Goal: Task Accomplishment & Management: Manage account settings

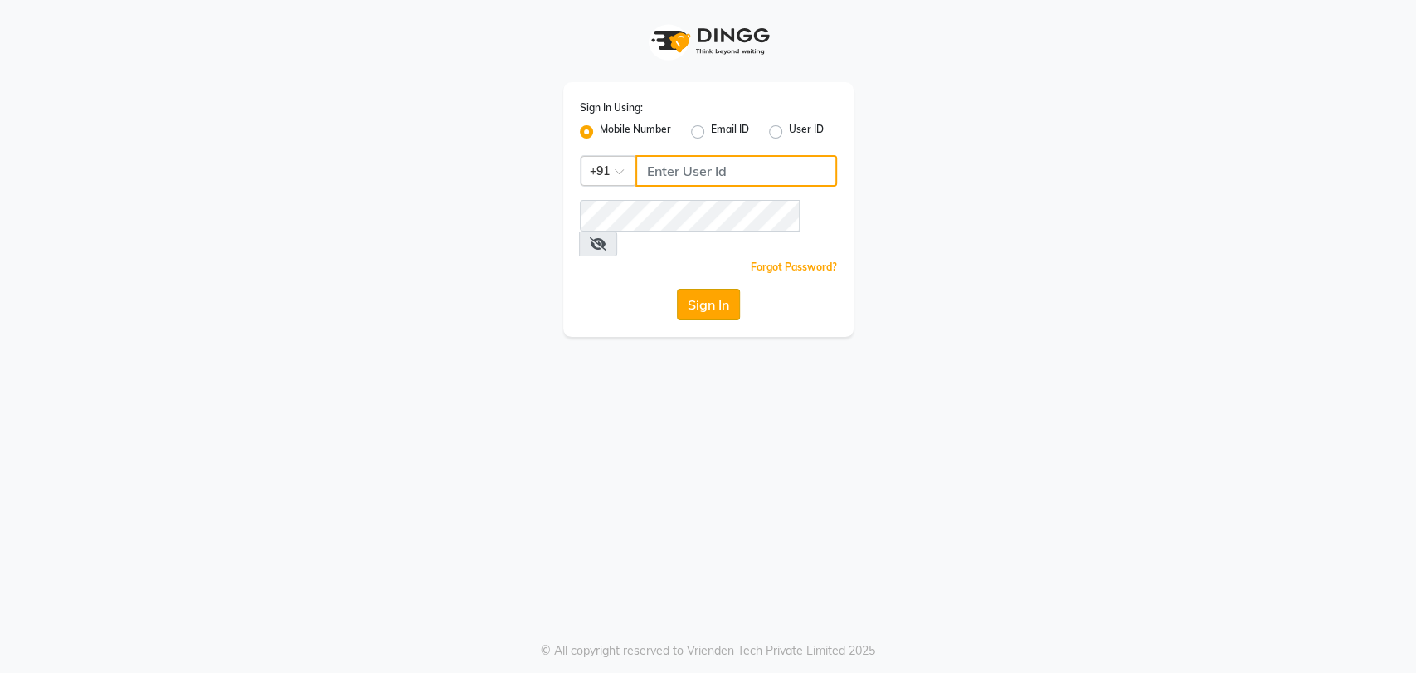
type input "7420933304"
click at [721, 289] on button "Sign In" at bounding box center [708, 305] width 63 height 32
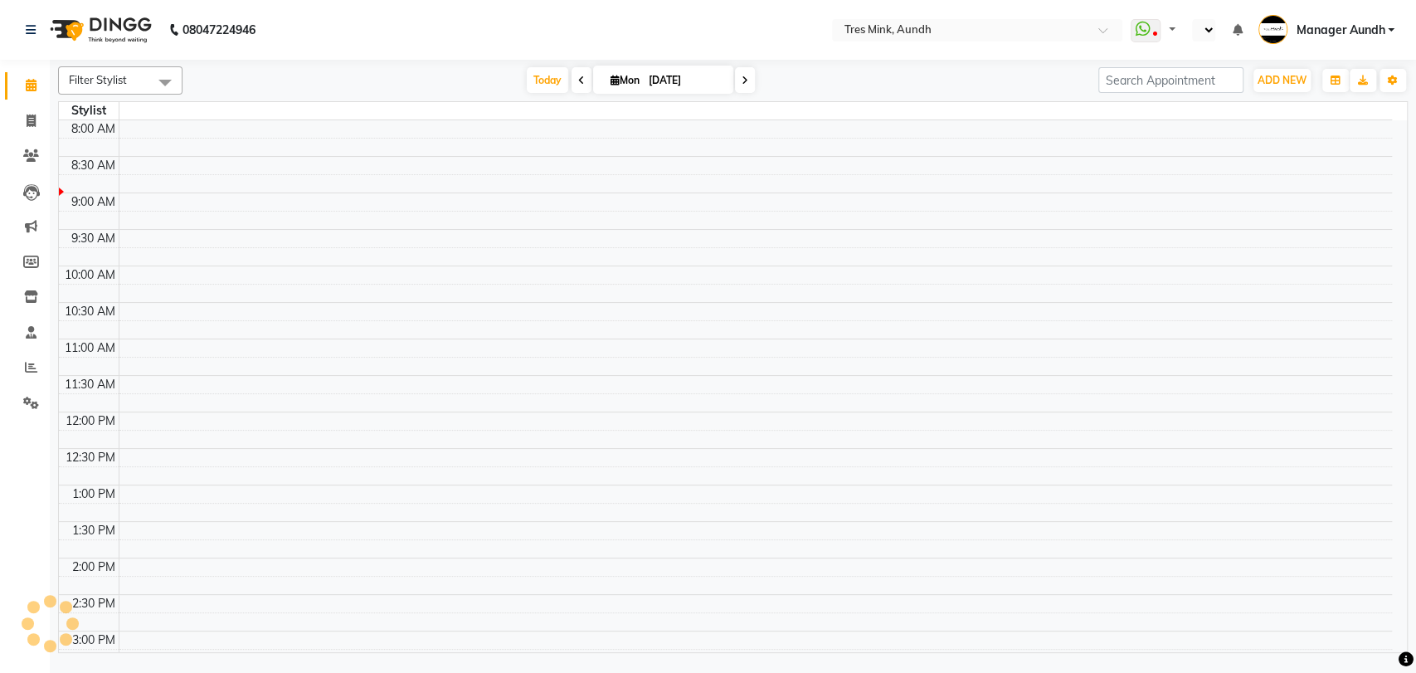
select select "en"
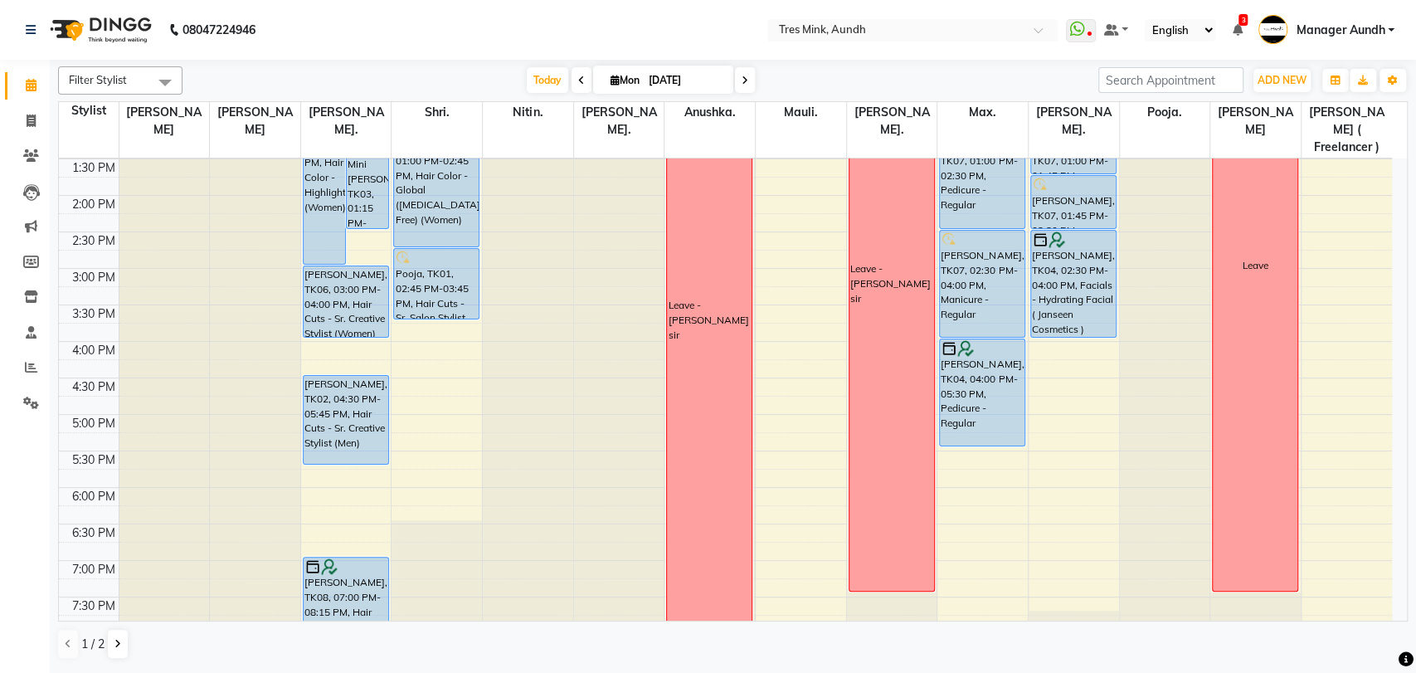
scroll to position [397, 0]
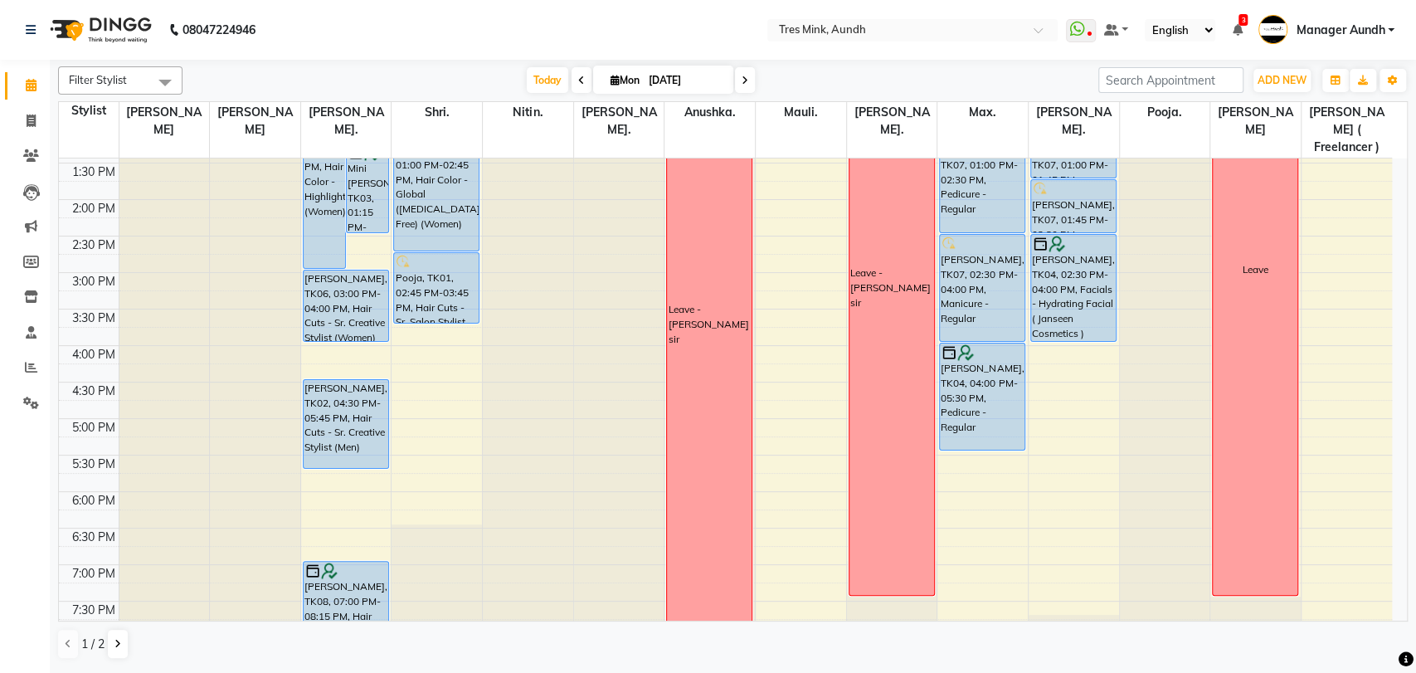
click at [1237, 32] on icon at bounding box center [1237, 30] width 10 height 12
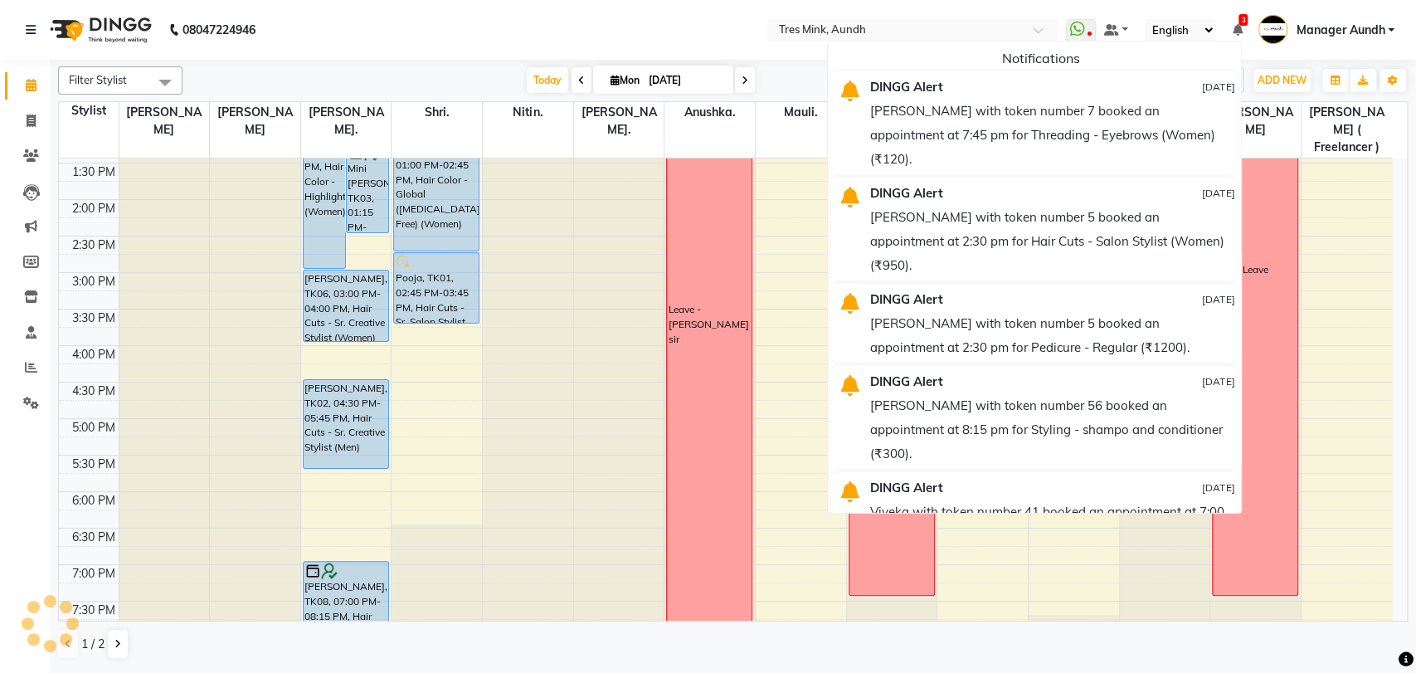
click at [472, 50] on nav "08047224946 Select Location × Tres Mink, Aundh WhatsApp Status ✕ Status: Discon…" at bounding box center [708, 30] width 1416 height 60
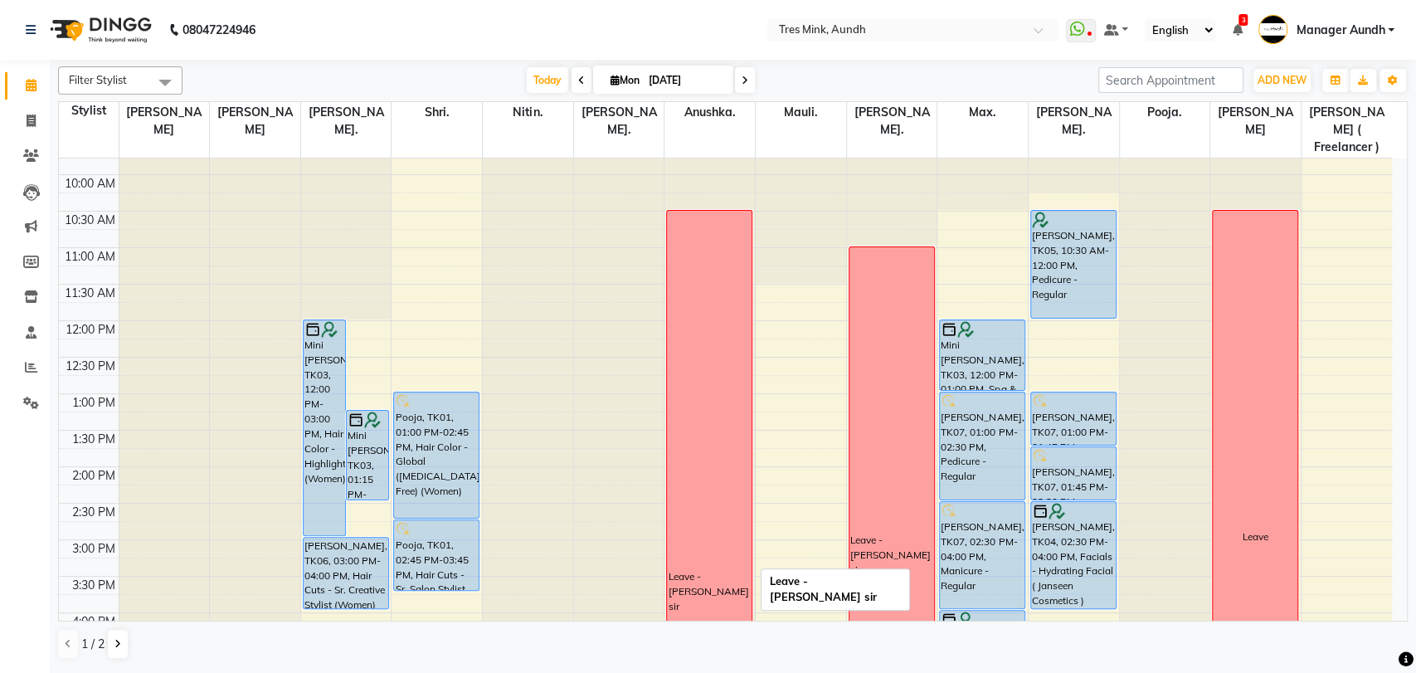
scroll to position [129, 0]
click at [438, 373] on div "8:00 AM 8:30 AM 9:00 AM 9:30 AM 10:00 AM 10:30 AM 11:00 AM 11:30 AM 12:00 PM 12…" at bounding box center [725, 540] width 1333 height 1021
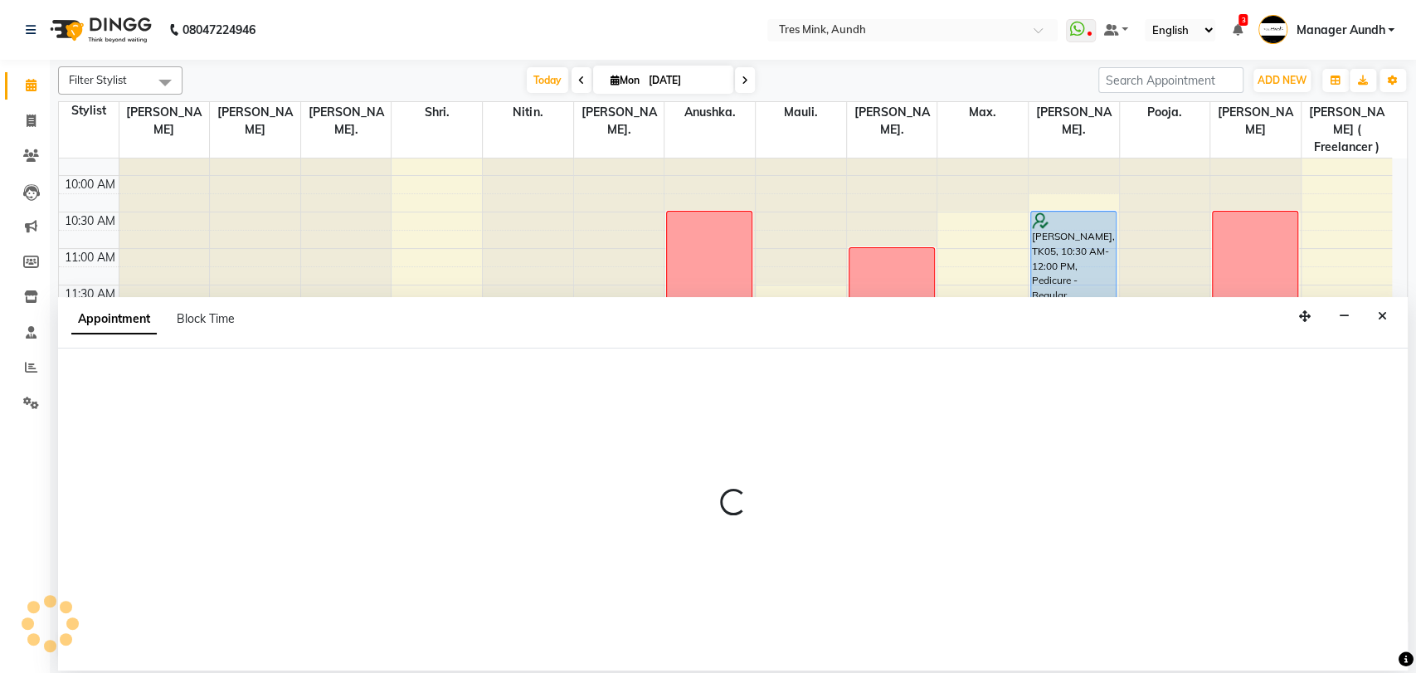
select select "22979"
select select "765"
select select "tentative"
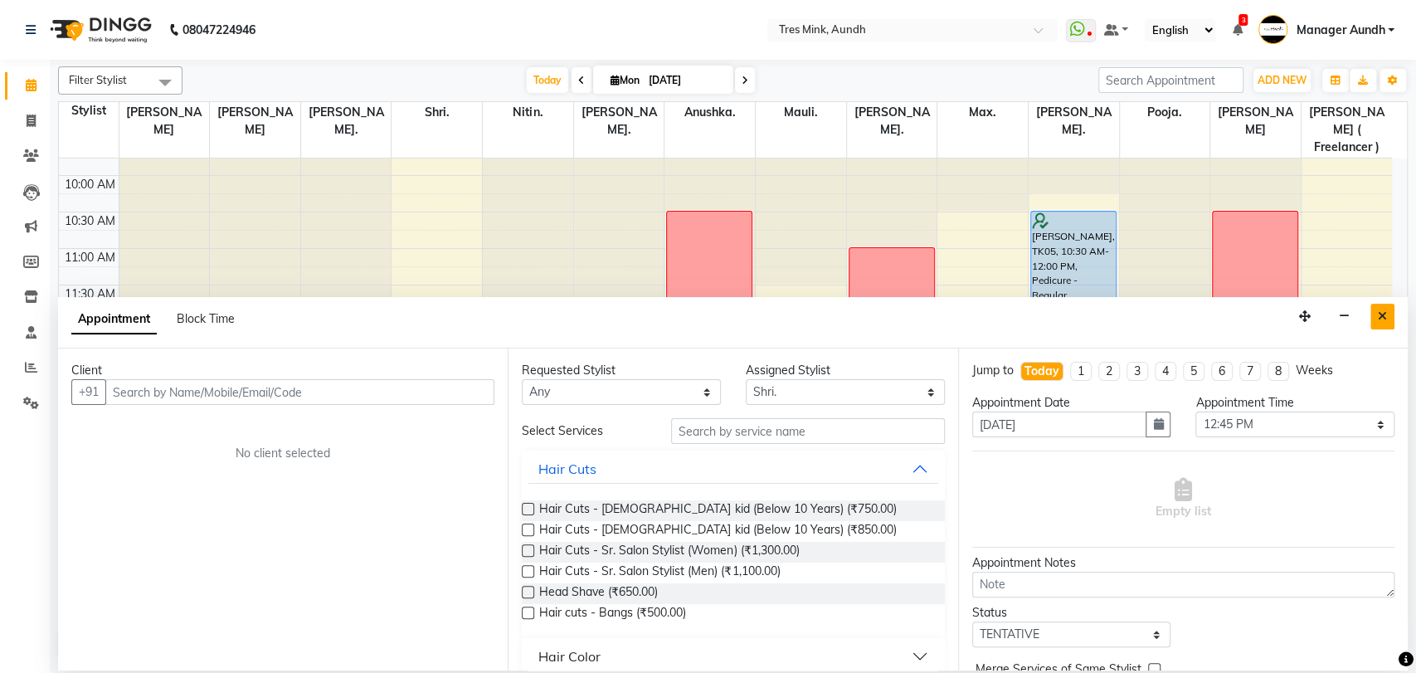
click at [1382, 312] on icon "Close" at bounding box center [1382, 316] width 9 height 12
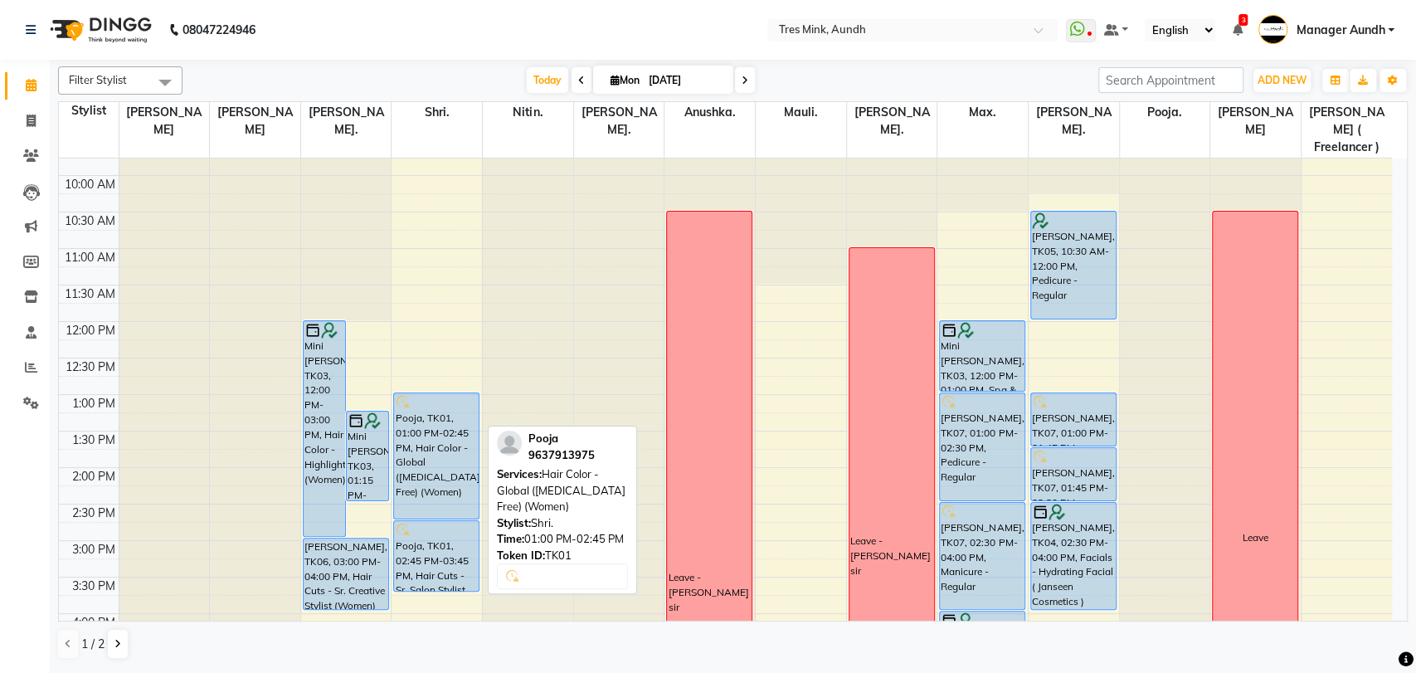
click at [450, 440] on div "Pooja, TK01, 01:00 PM-02:45 PM, Hair Color - Global ([MEDICAL_DATA] Free) (Wome…" at bounding box center [436, 455] width 85 height 125
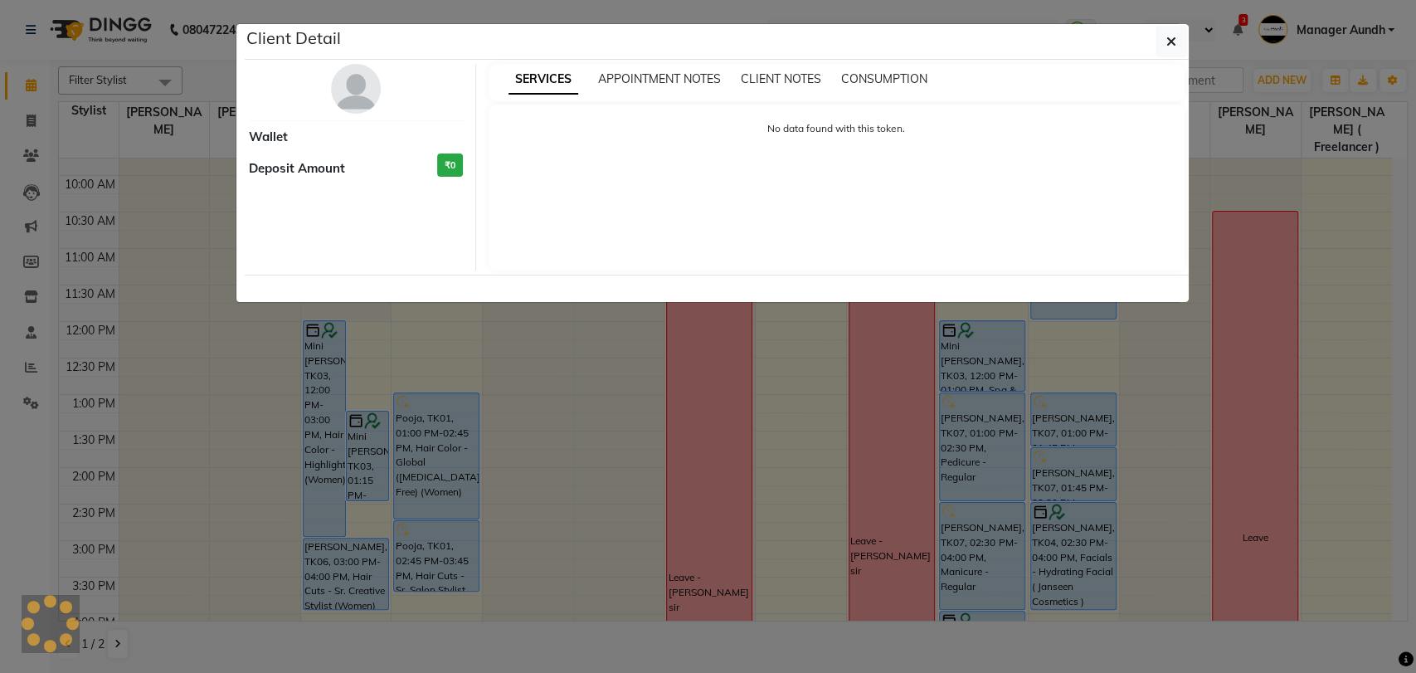
select select "5"
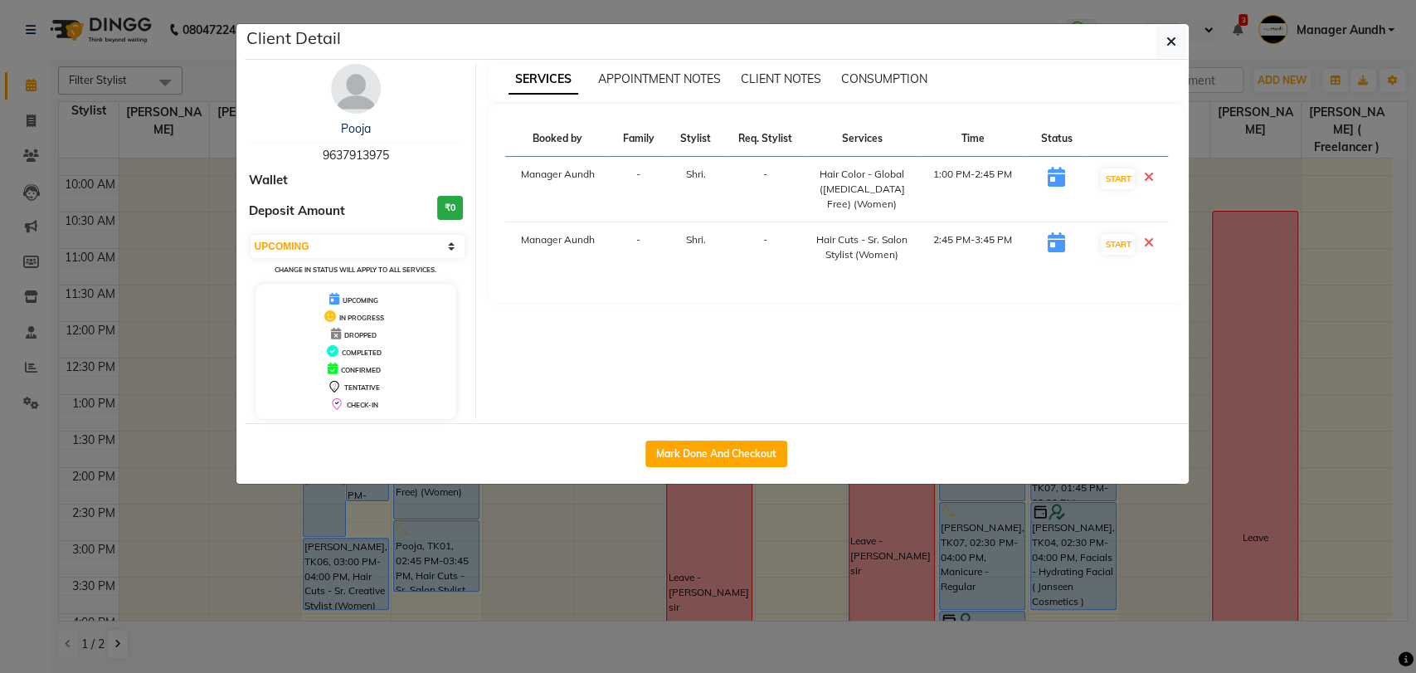
click at [361, 95] on img at bounding box center [356, 89] width 50 height 50
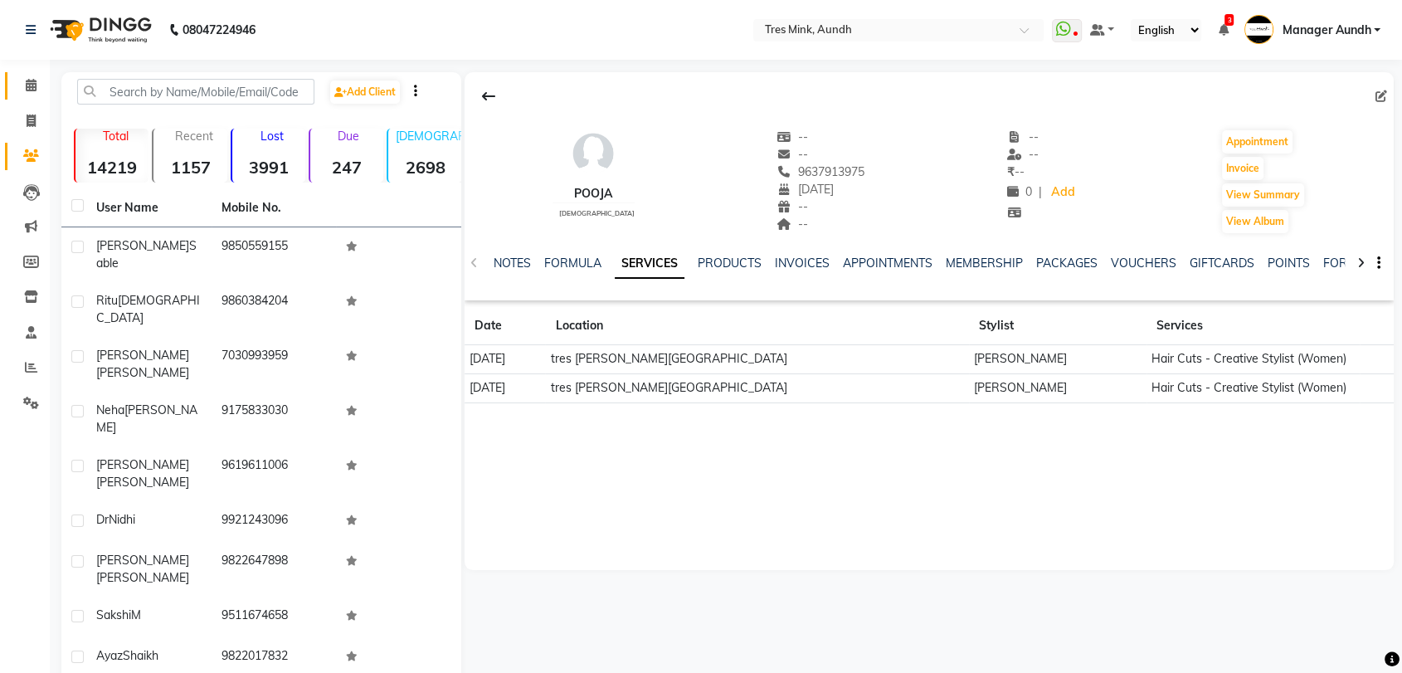
click at [17, 80] on span at bounding box center [31, 85] width 29 height 19
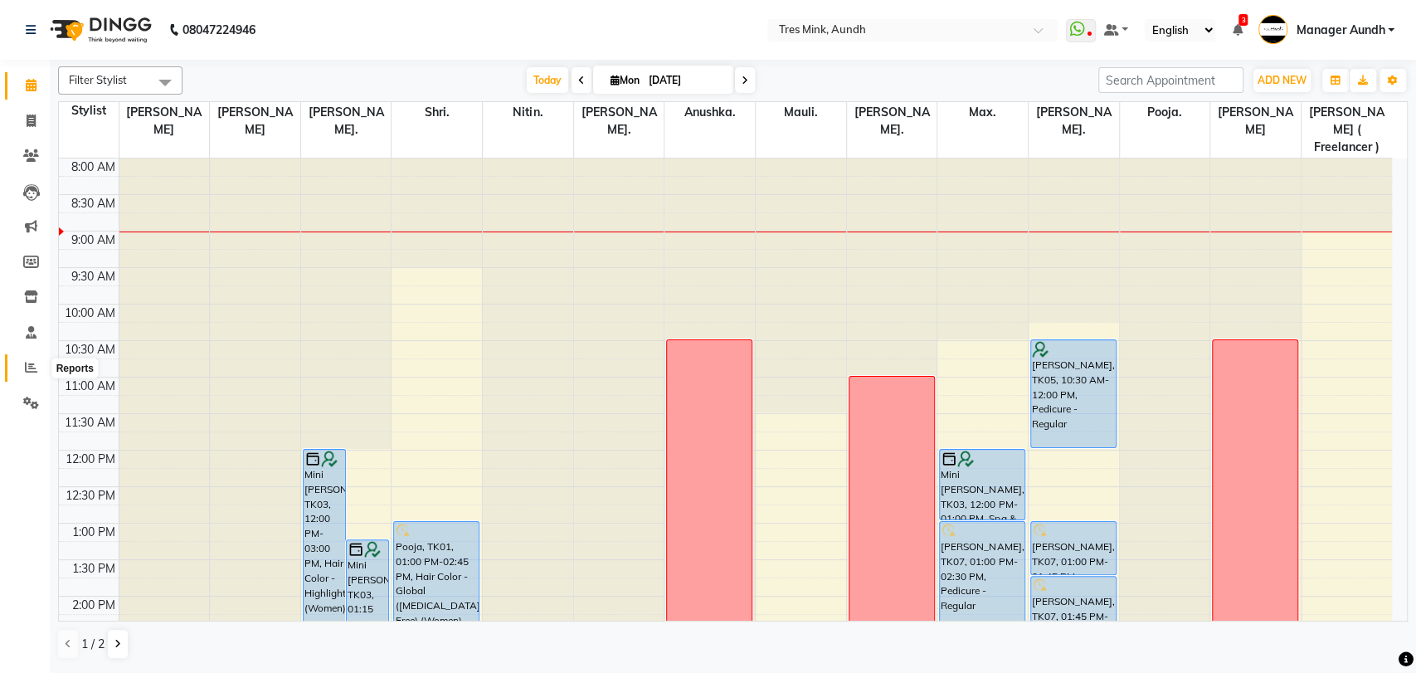
click at [26, 363] on icon at bounding box center [31, 367] width 12 height 12
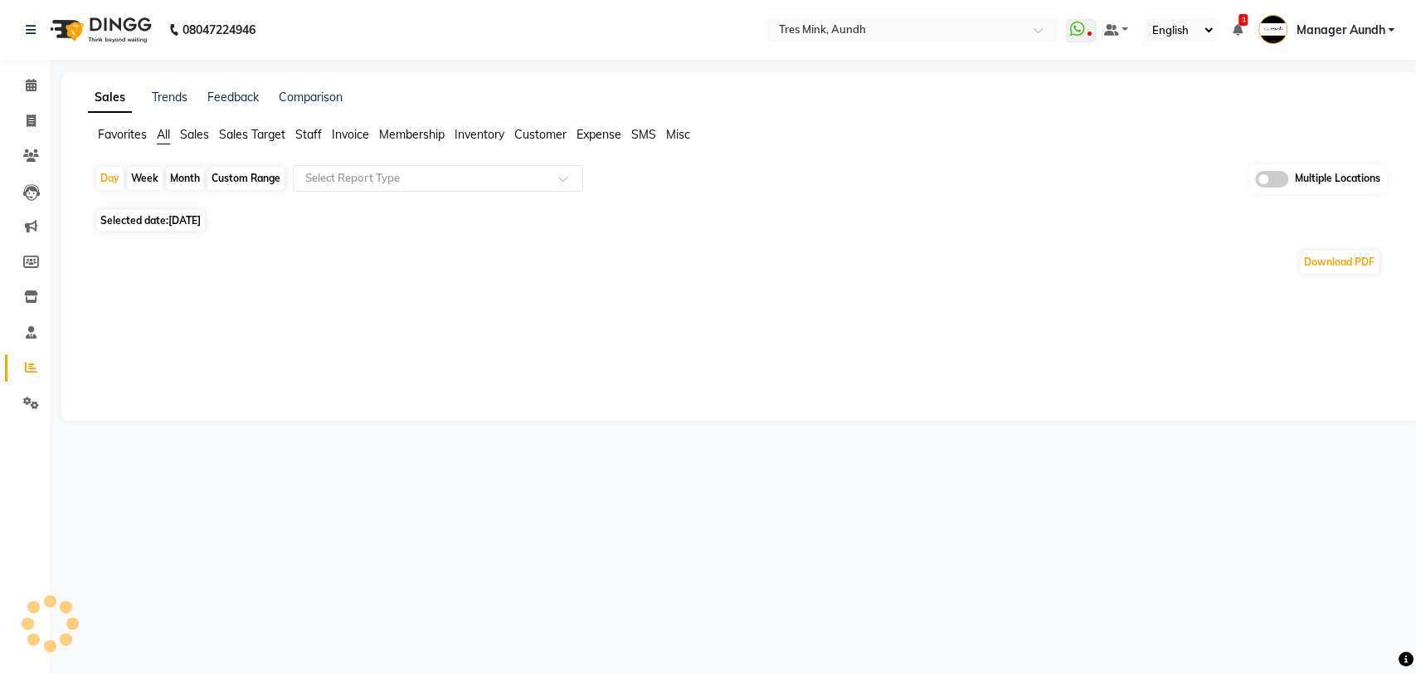
click at [305, 134] on span "Staff" at bounding box center [308, 134] width 27 height 15
click at [201, 209] on span "[DATE]" at bounding box center [184, 210] width 32 height 12
select select "9"
select select "2025"
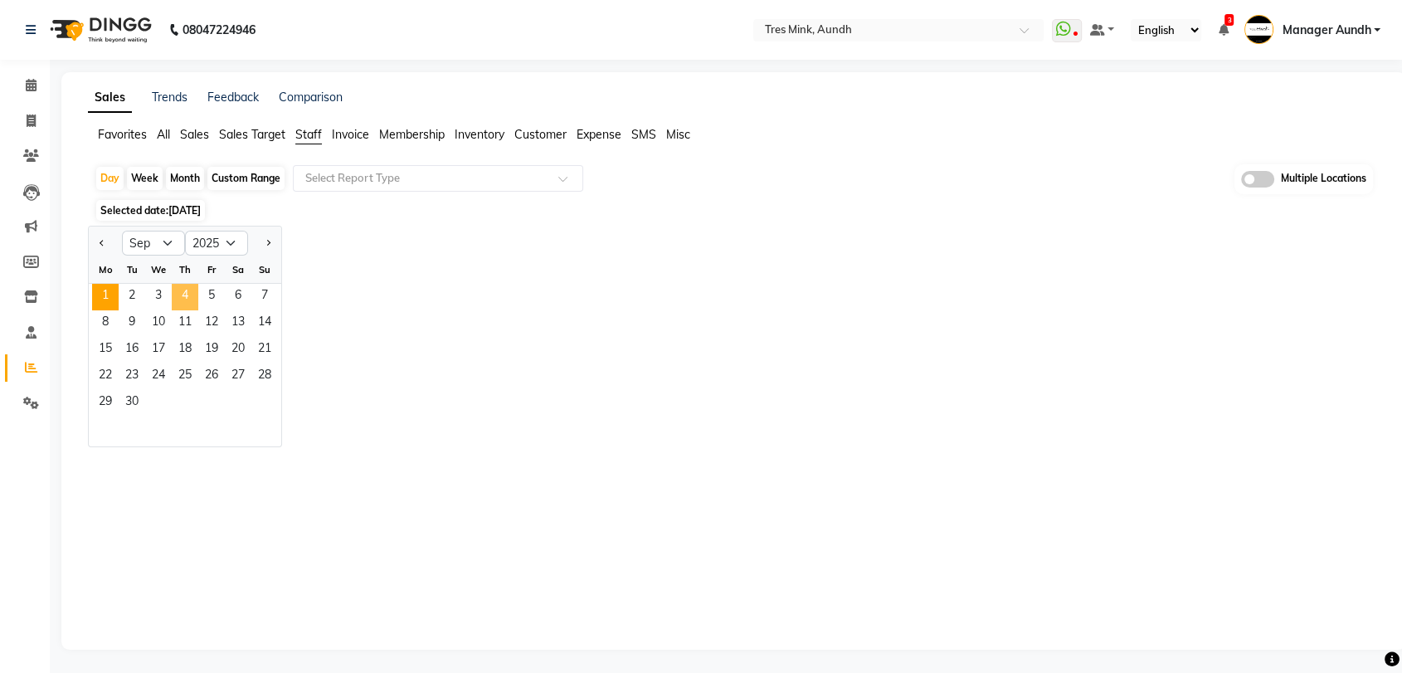
click at [185, 294] on span "4" at bounding box center [185, 297] width 27 height 27
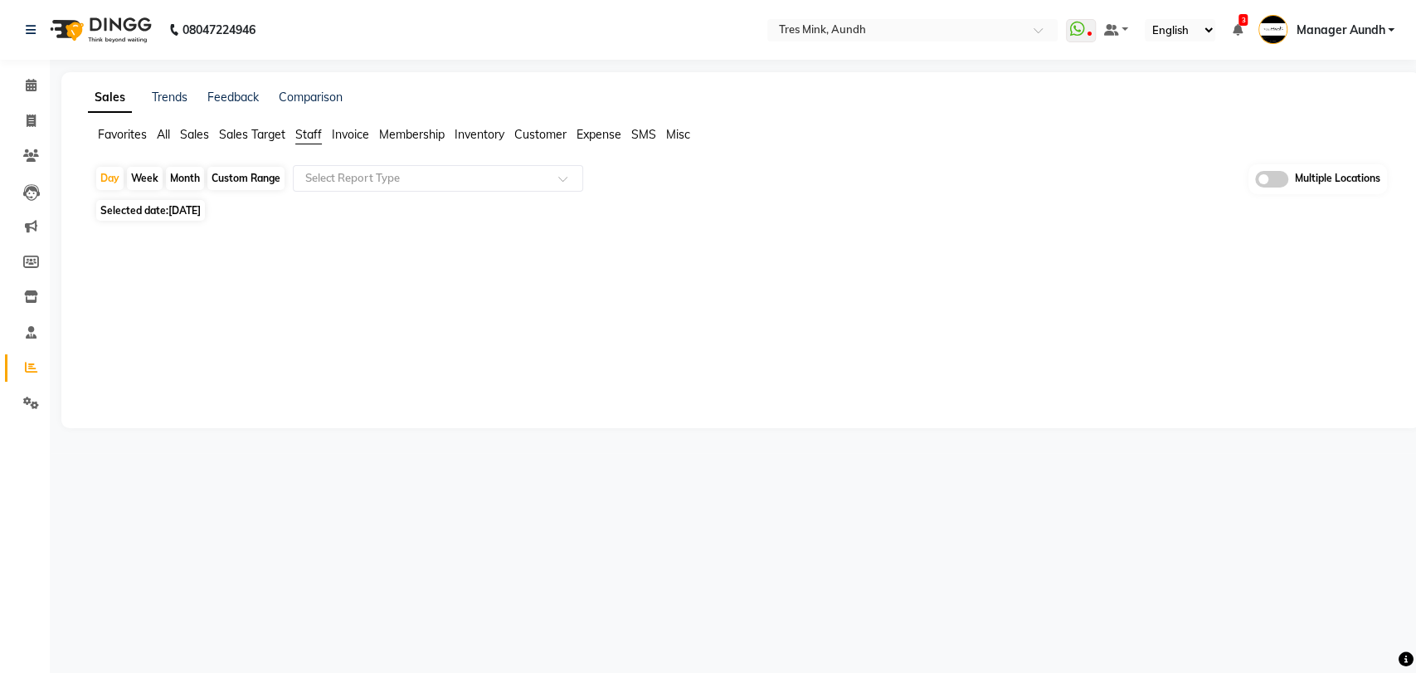
click at [183, 175] on div "Month" at bounding box center [185, 178] width 38 height 23
select select "9"
select select "2025"
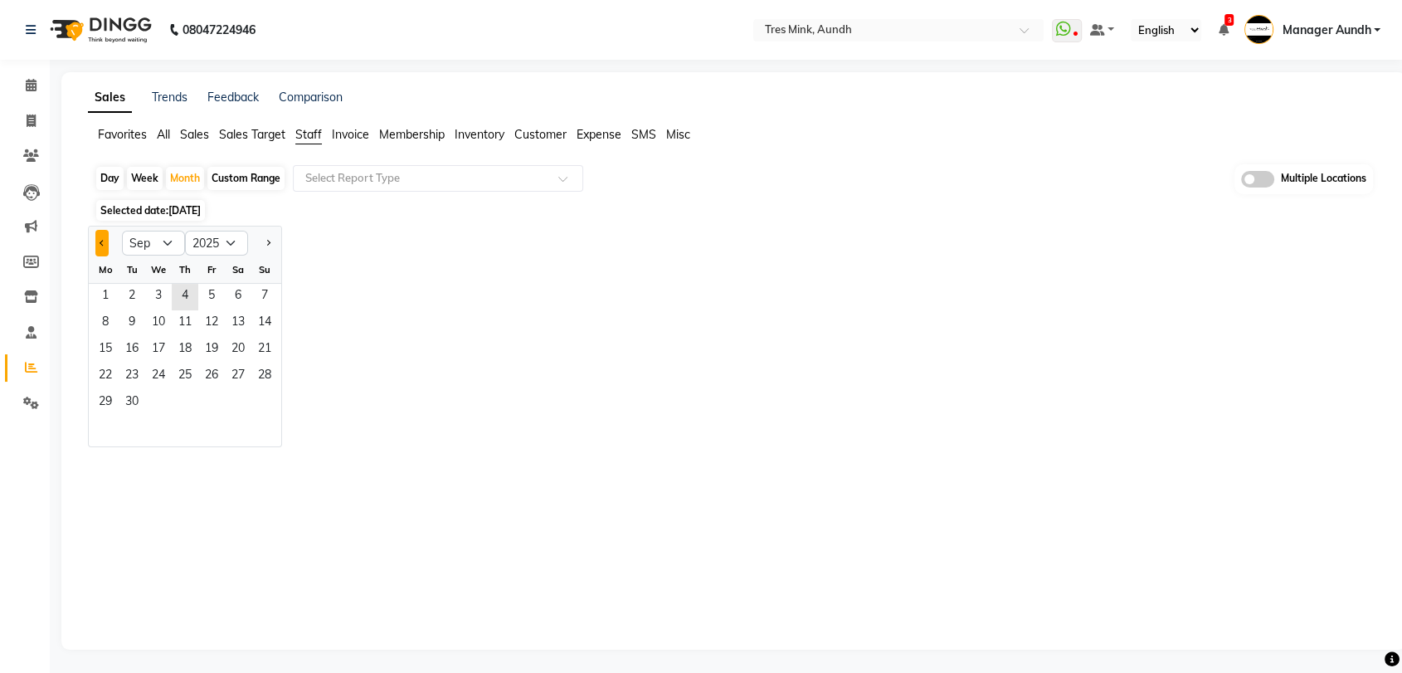
click at [100, 241] on span "Previous month" at bounding box center [103, 242] width 6 height 6
select select "8"
click at [206, 294] on span "1" at bounding box center [211, 297] width 27 height 27
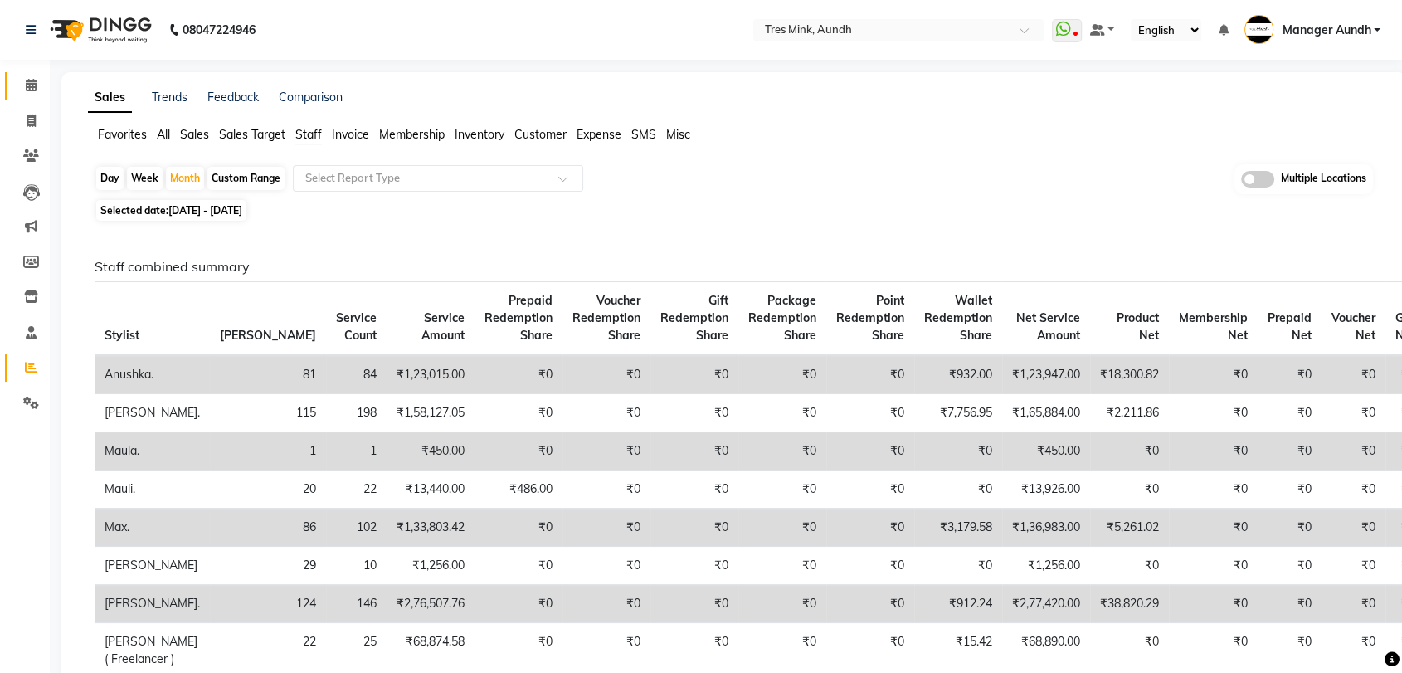
click at [33, 81] on icon at bounding box center [31, 85] width 11 height 12
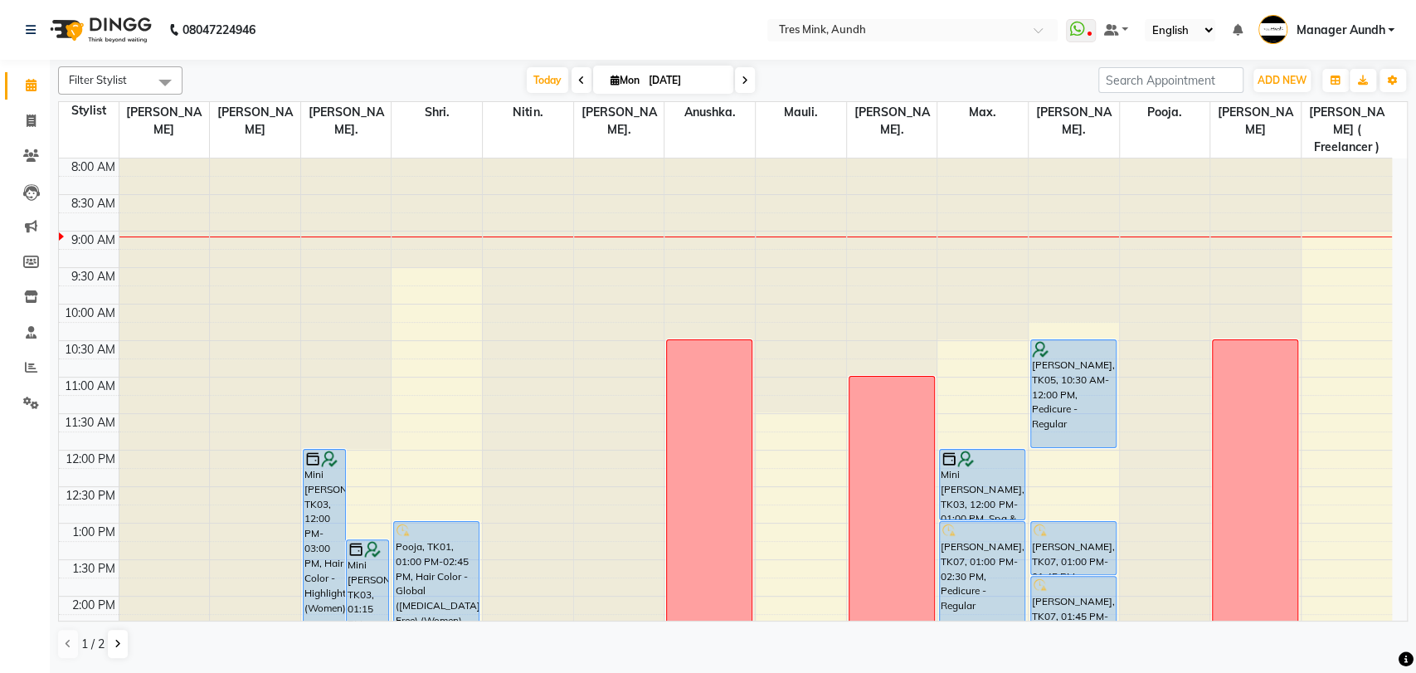
click at [745, 90] on span at bounding box center [745, 80] width 20 height 26
type input "02-09-2025"
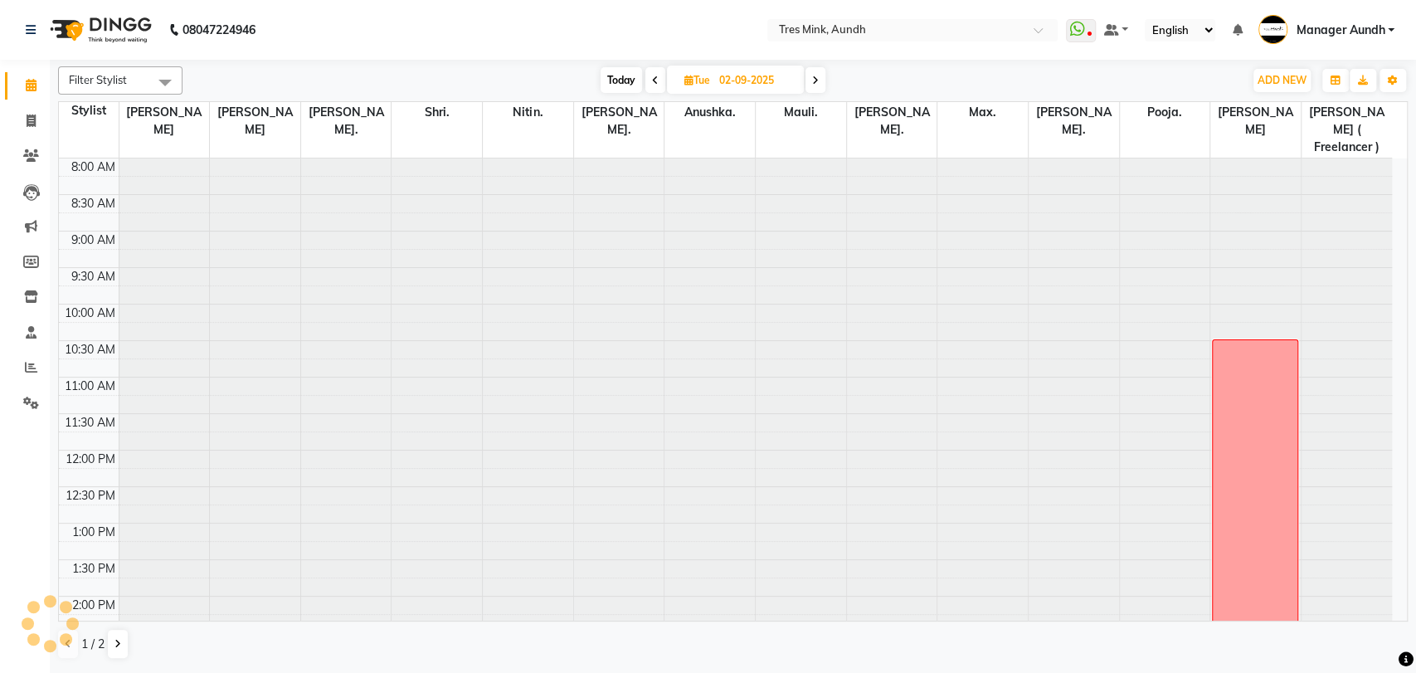
scroll to position [73, 0]
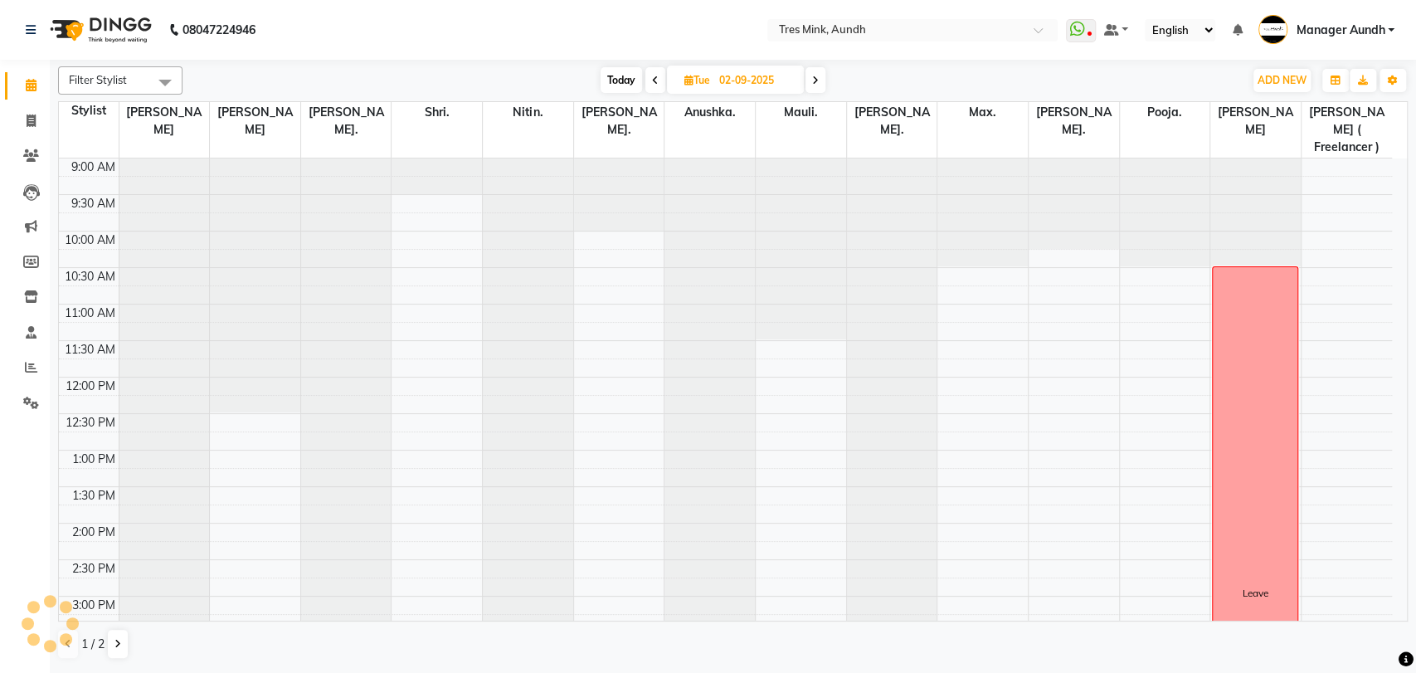
click at [745, 90] on input "02-09-2025" at bounding box center [755, 80] width 83 height 25
select select "9"
select select "2025"
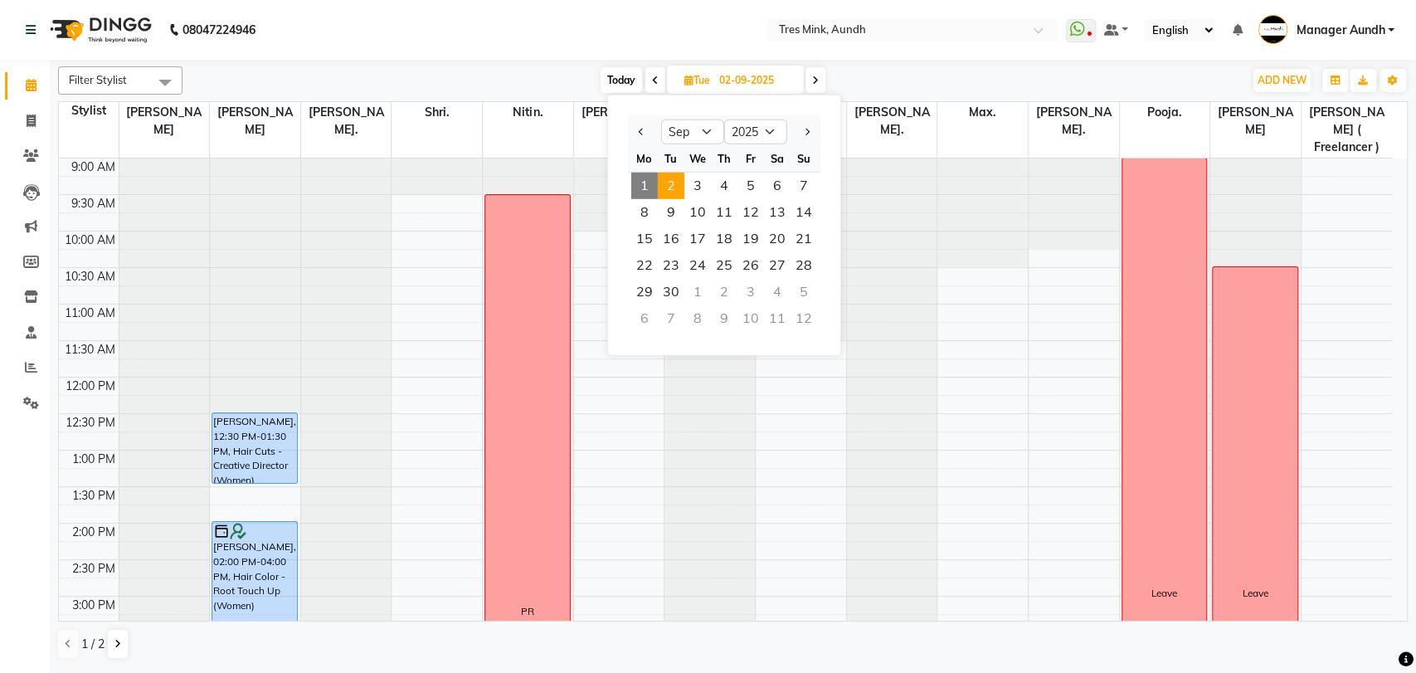
click at [963, 89] on div "[DATE] [DATE] Jan Feb Mar Apr May Jun [DATE] Aug Sep Oct Nov [DATE] 2016 2017 2…" at bounding box center [713, 80] width 1045 height 25
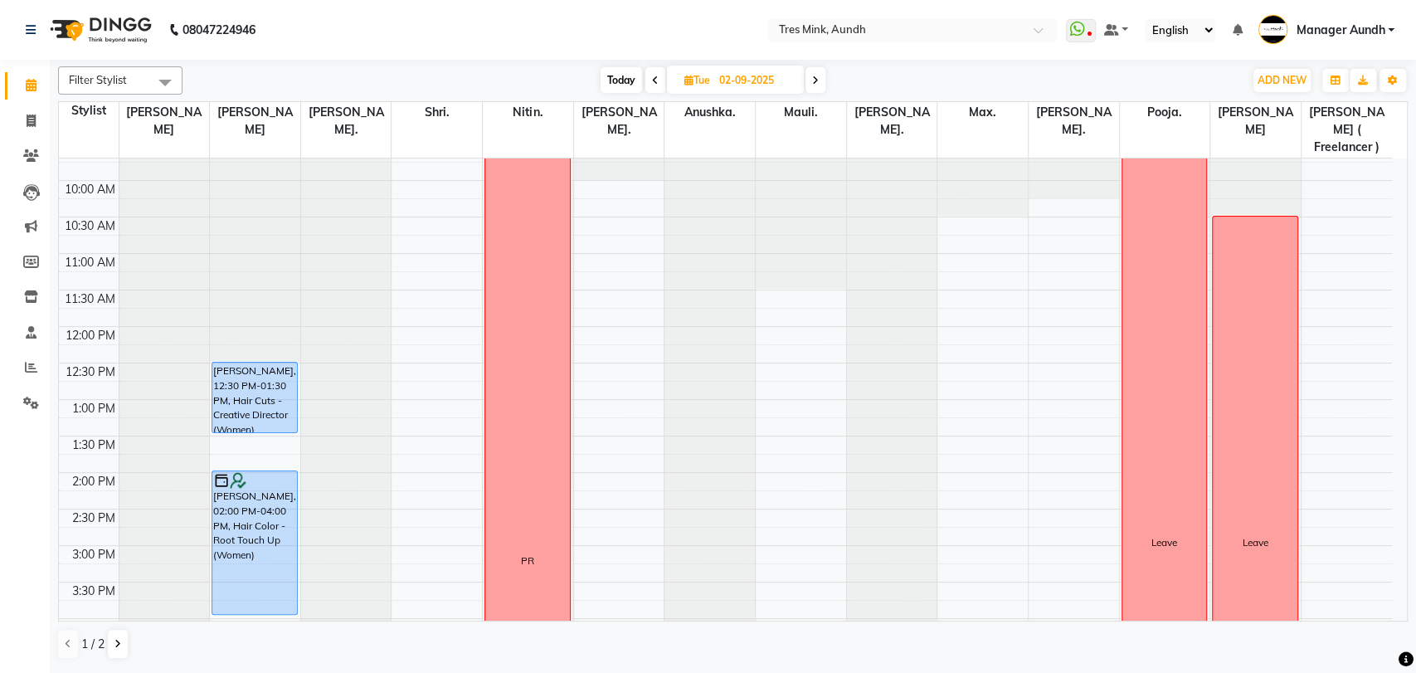
scroll to position [116, 0]
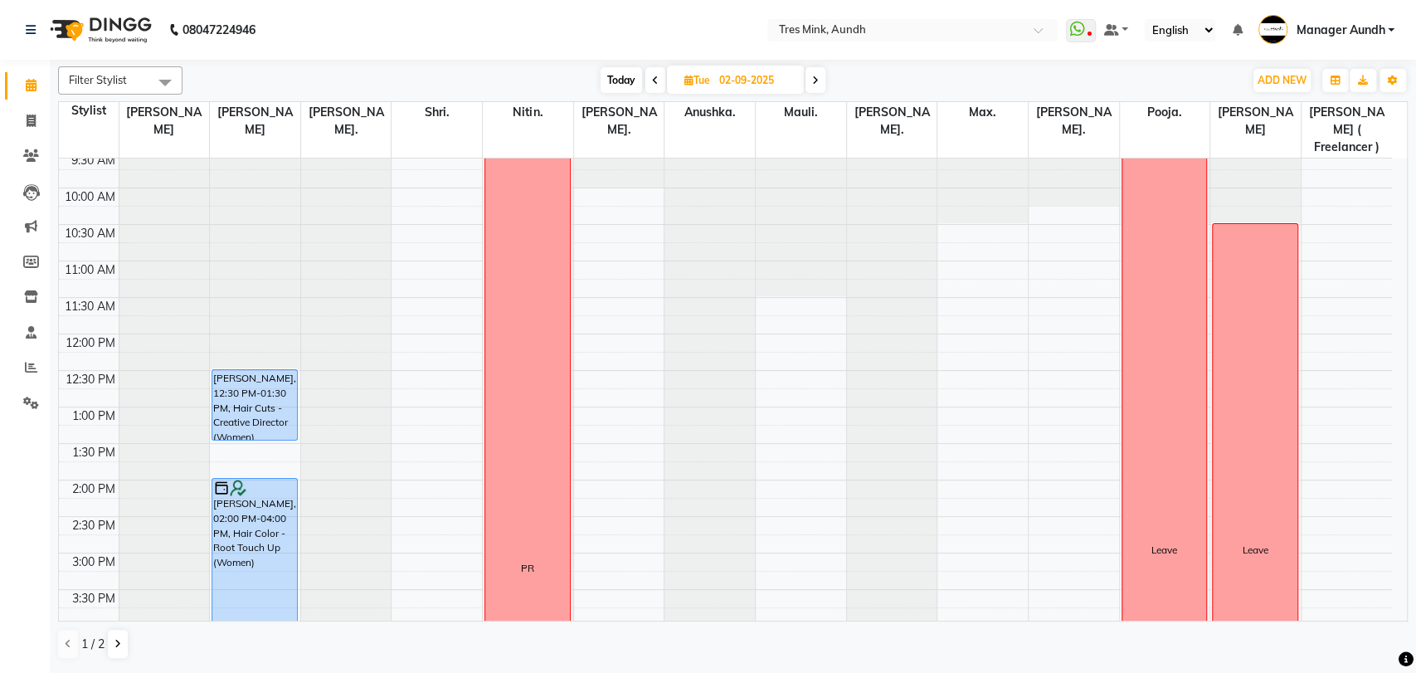
click at [819, 68] on span at bounding box center [816, 80] width 20 height 26
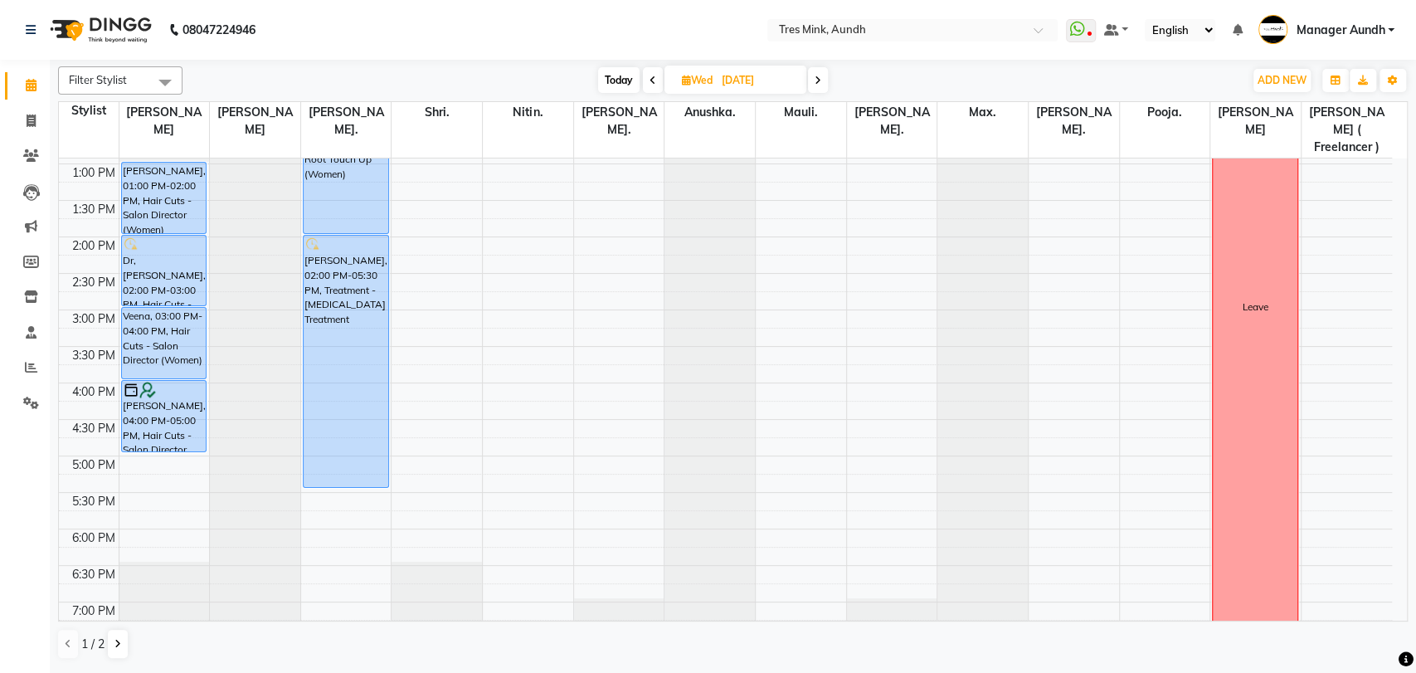
scroll to position [122, 0]
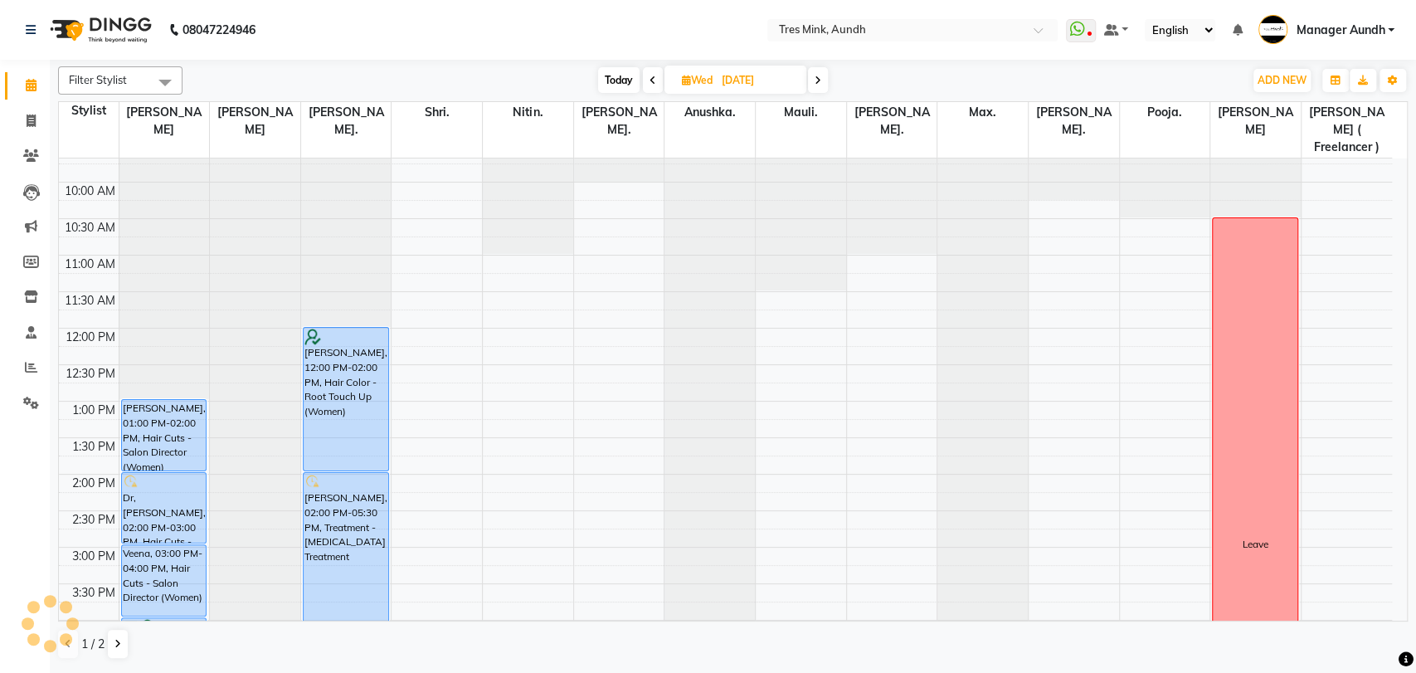
click at [817, 90] on span at bounding box center [818, 80] width 20 height 26
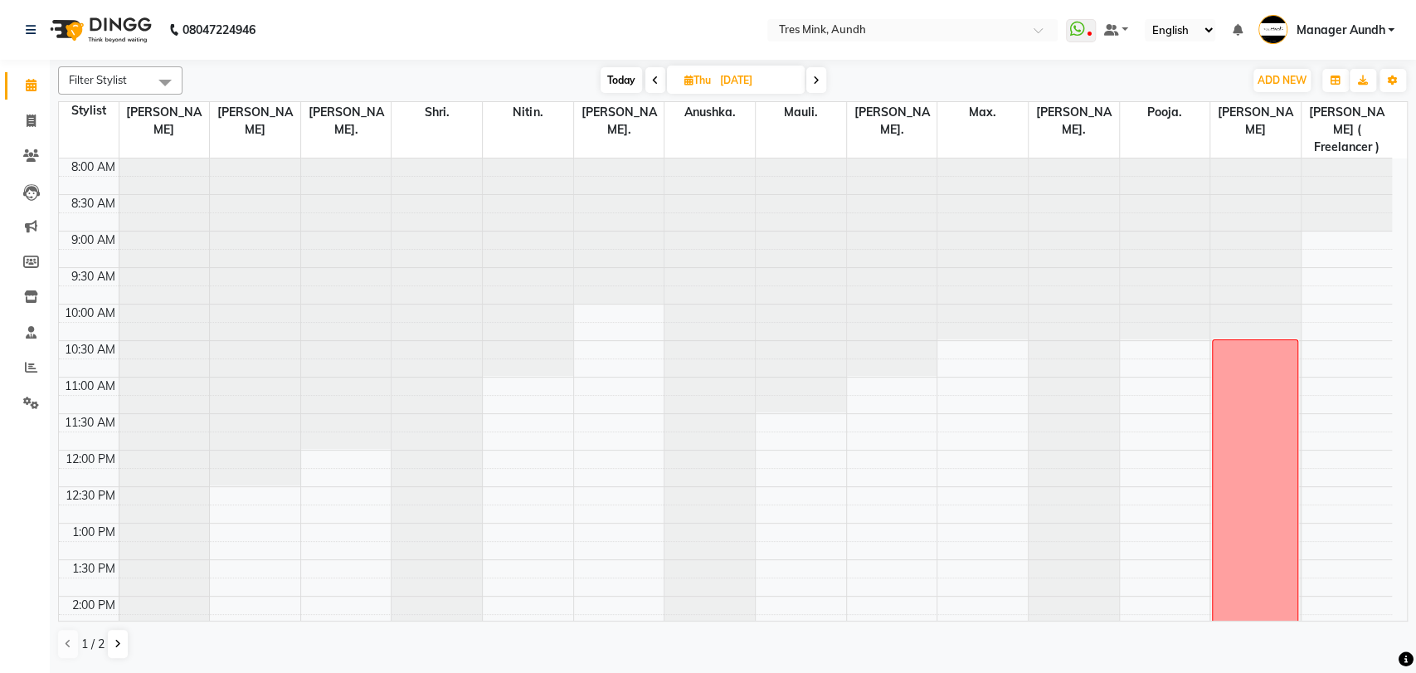
scroll to position [74, 0]
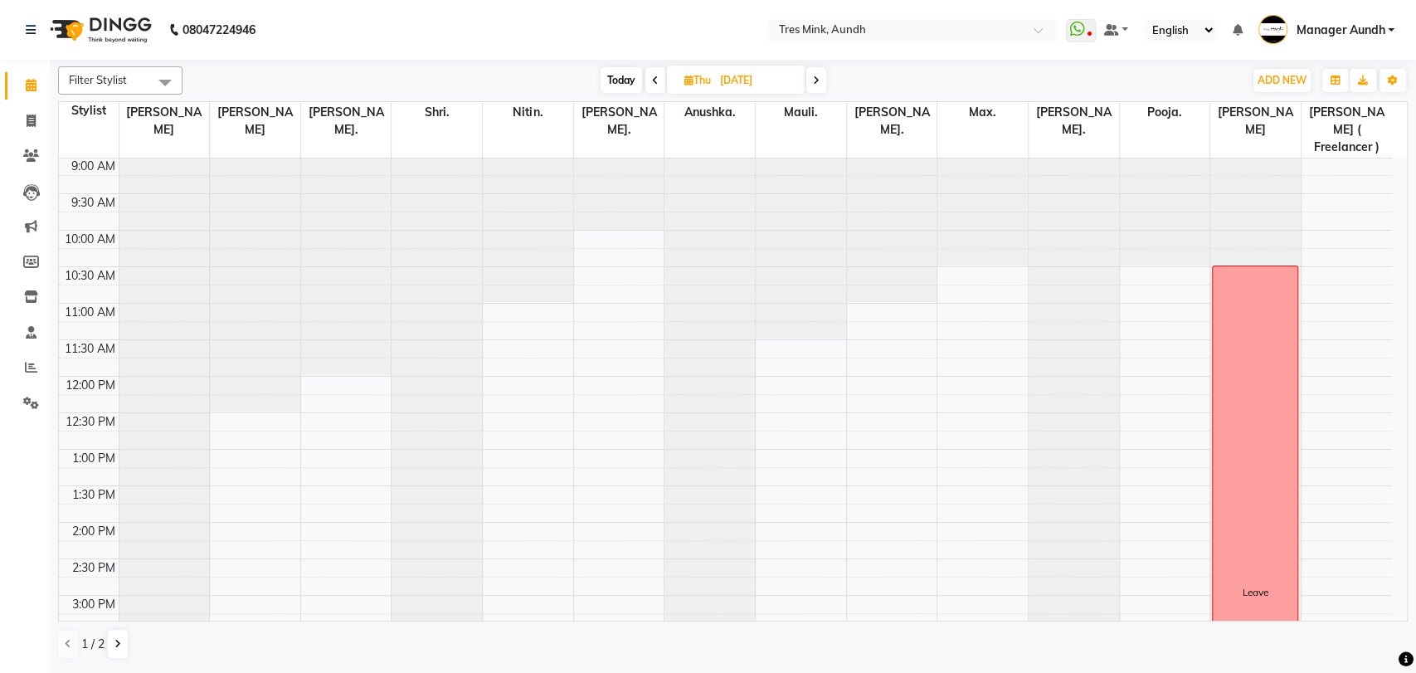
click at [822, 84] on span at bounding box center [816, 80] width 20 height 26
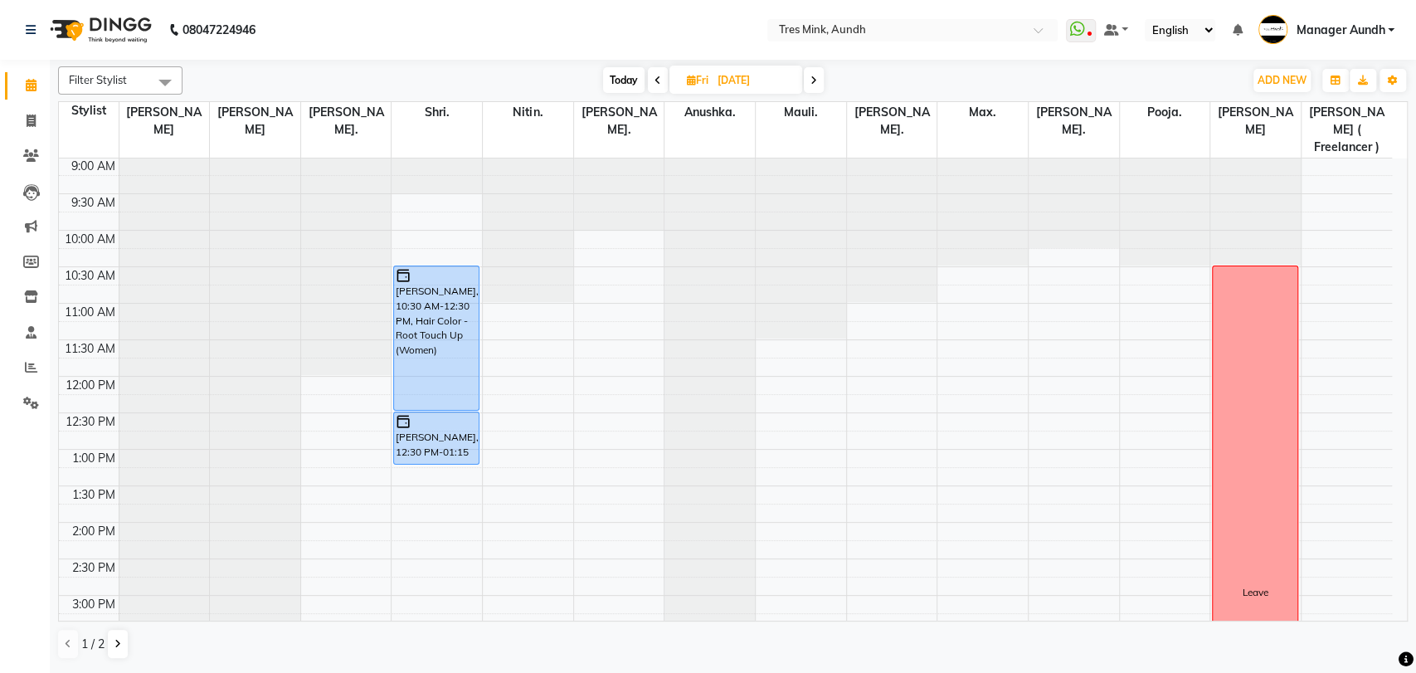
click at [815, 84] on icon at bounding box center [814, 80] width 7 height 10
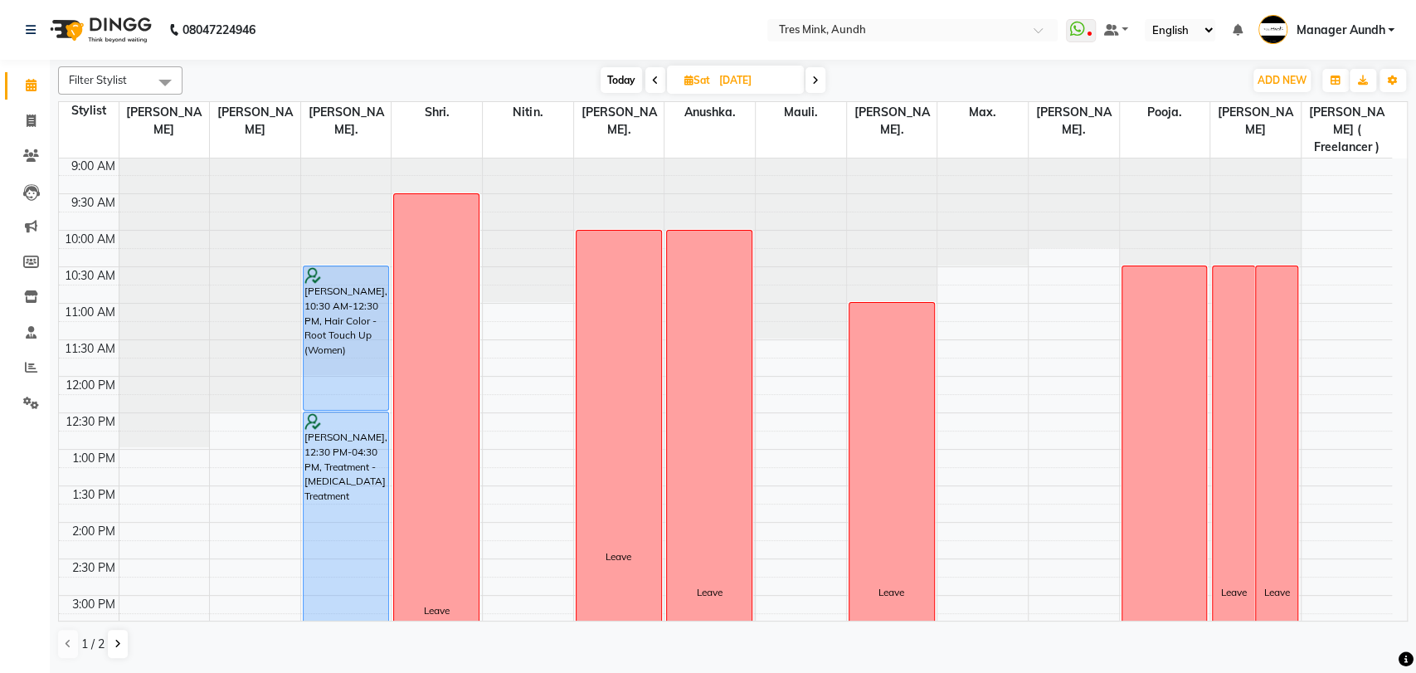
click at [815, 84] on icon at bounding box center [815, 80] width 7 height 10
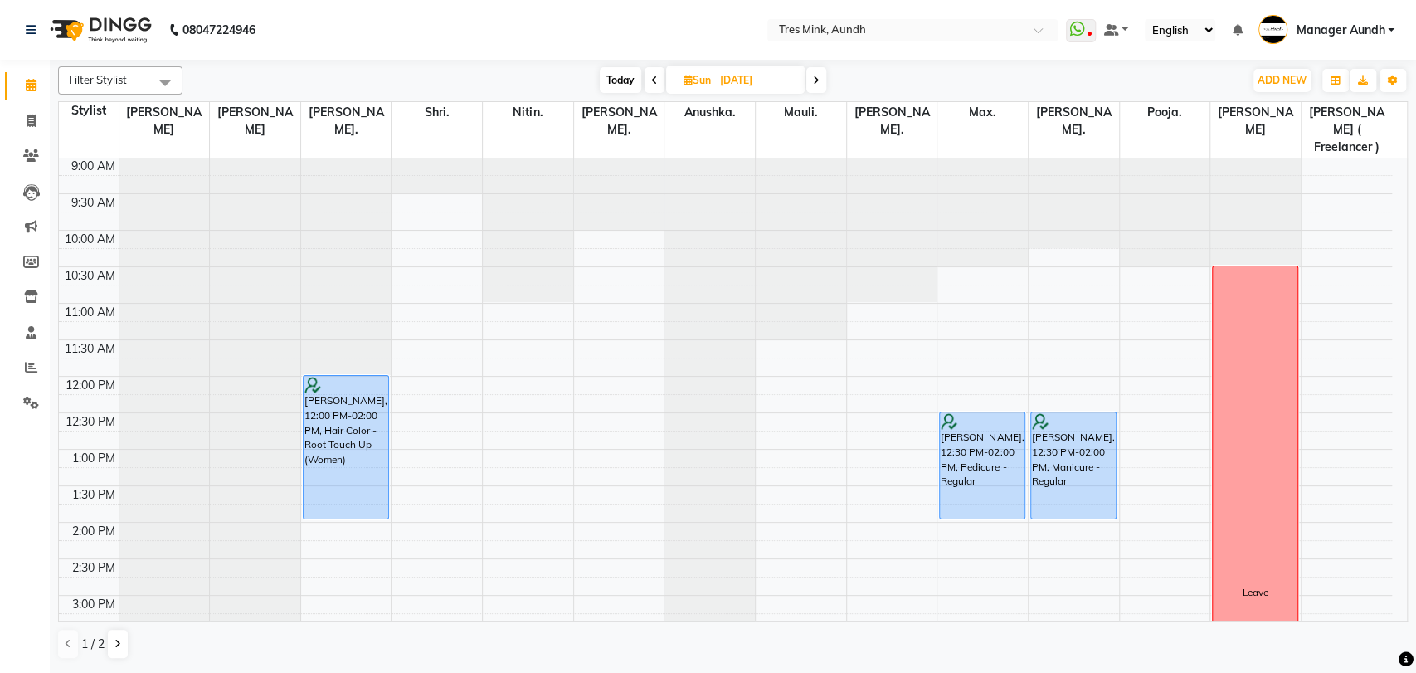
click at [651, 82] on icon at bounding box center [654, 80] width 7 height 10
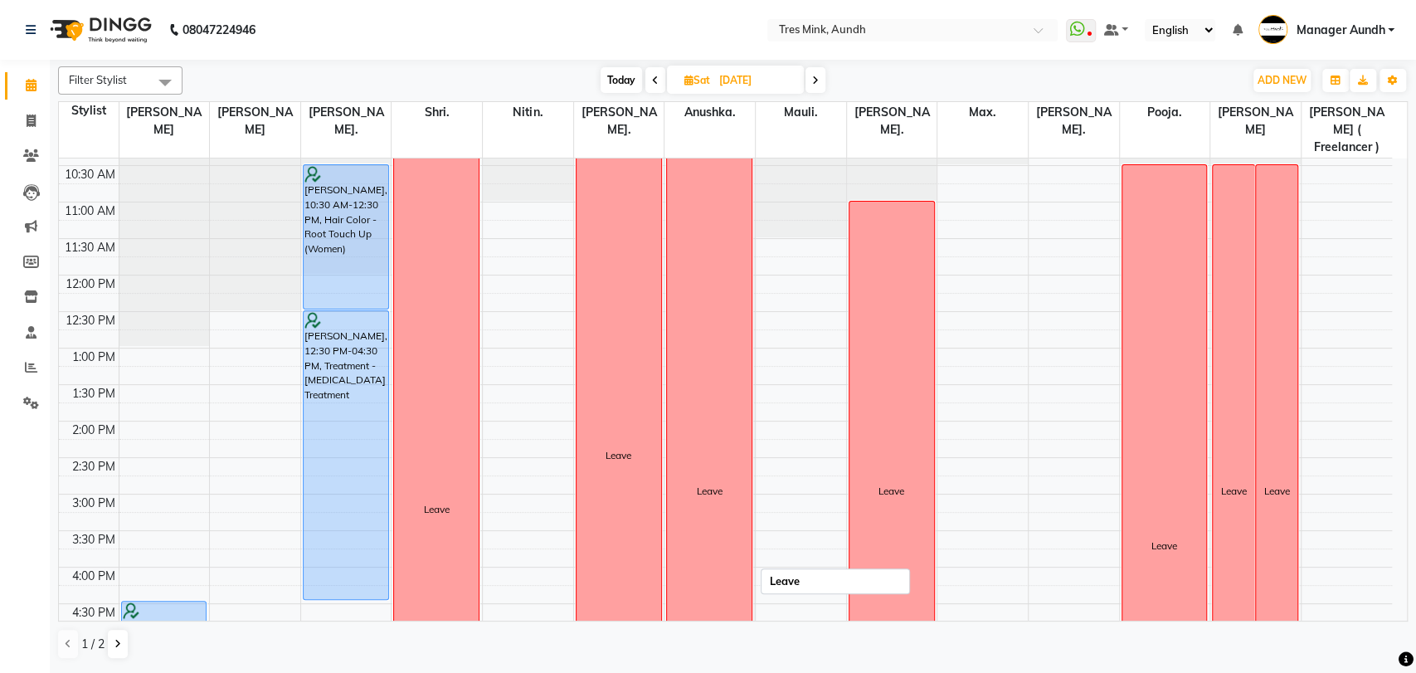
scroll to position [186, 0]
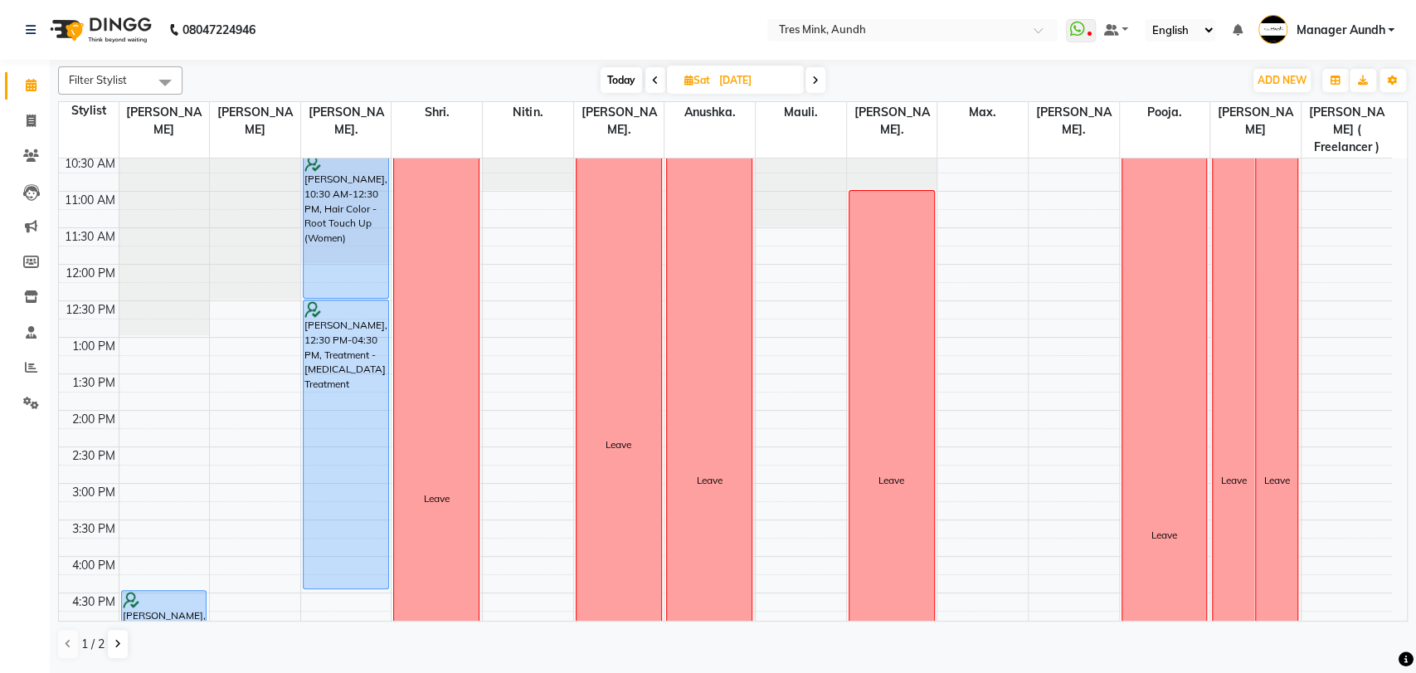
click at [822, 83] on span at bounding box center [816, 80] width 20 height 26
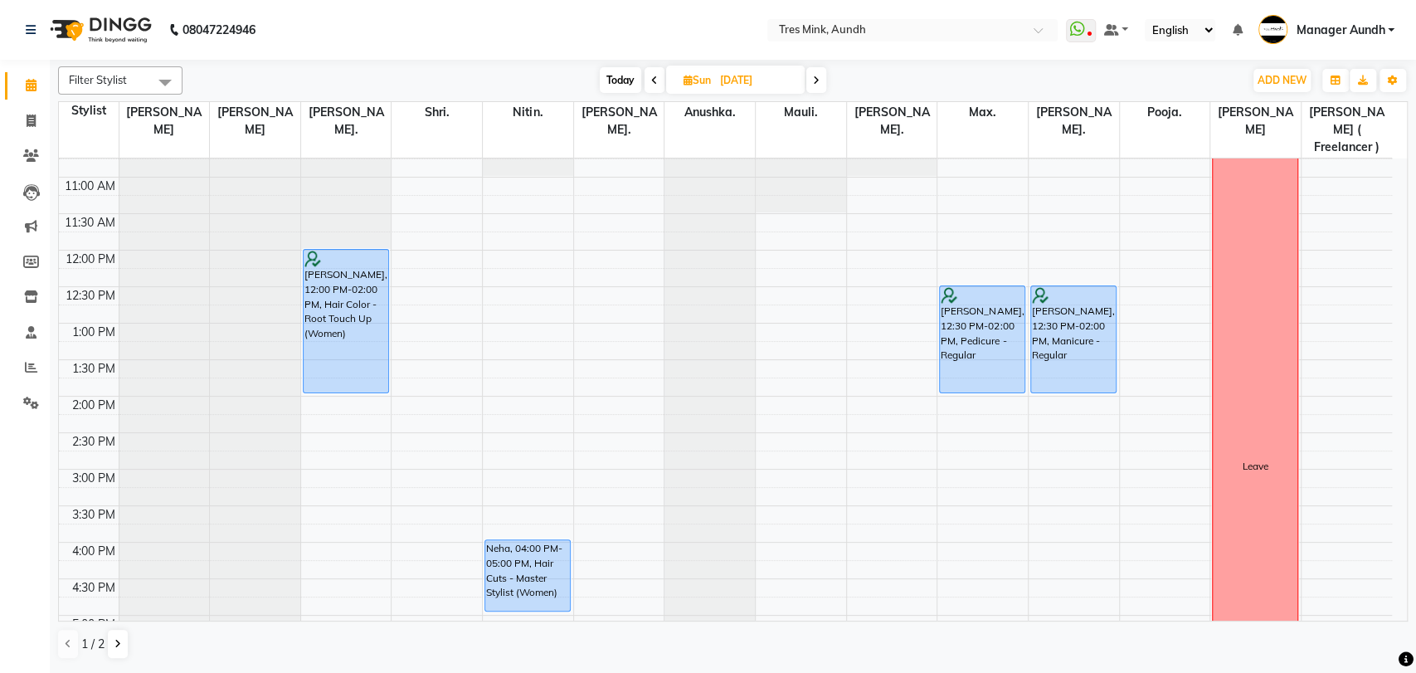
scroll to position [0, 0]
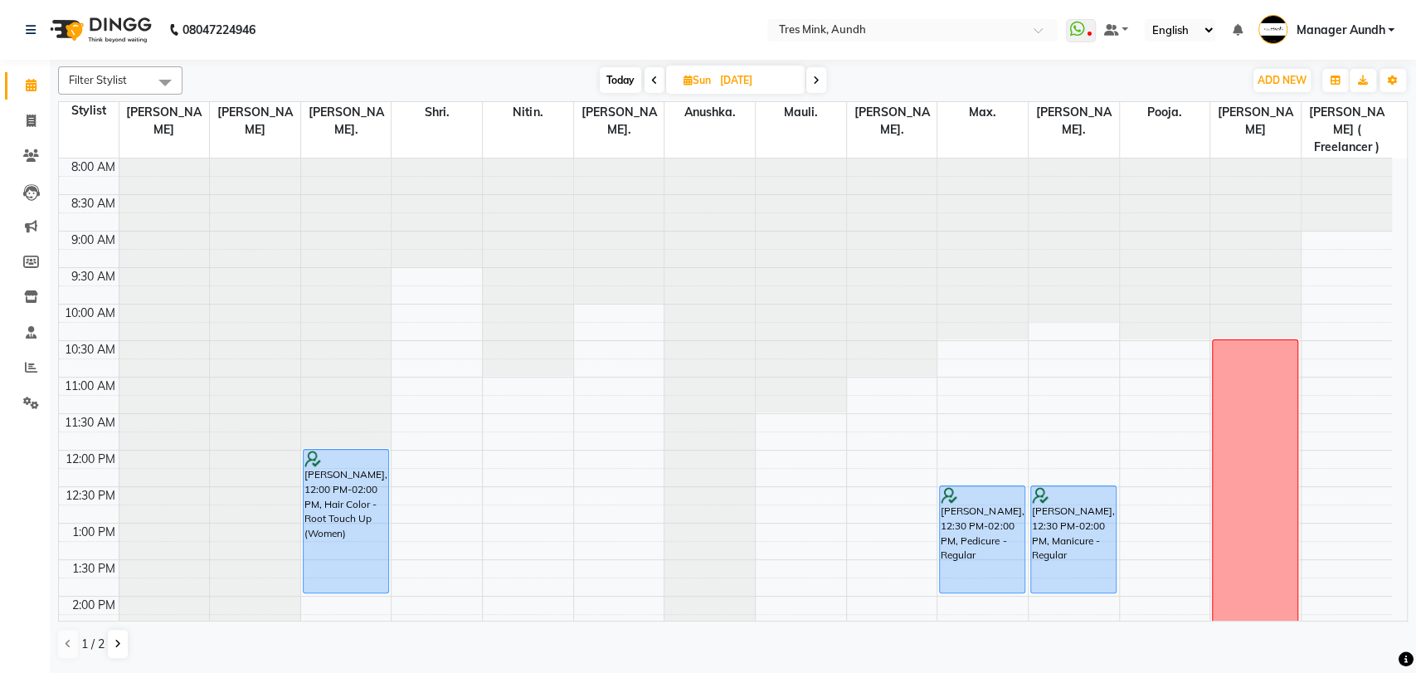
click at [621, 89] on span "Today" at bounding box center [620, 80] width 41 height 26
type input "[DATE]"
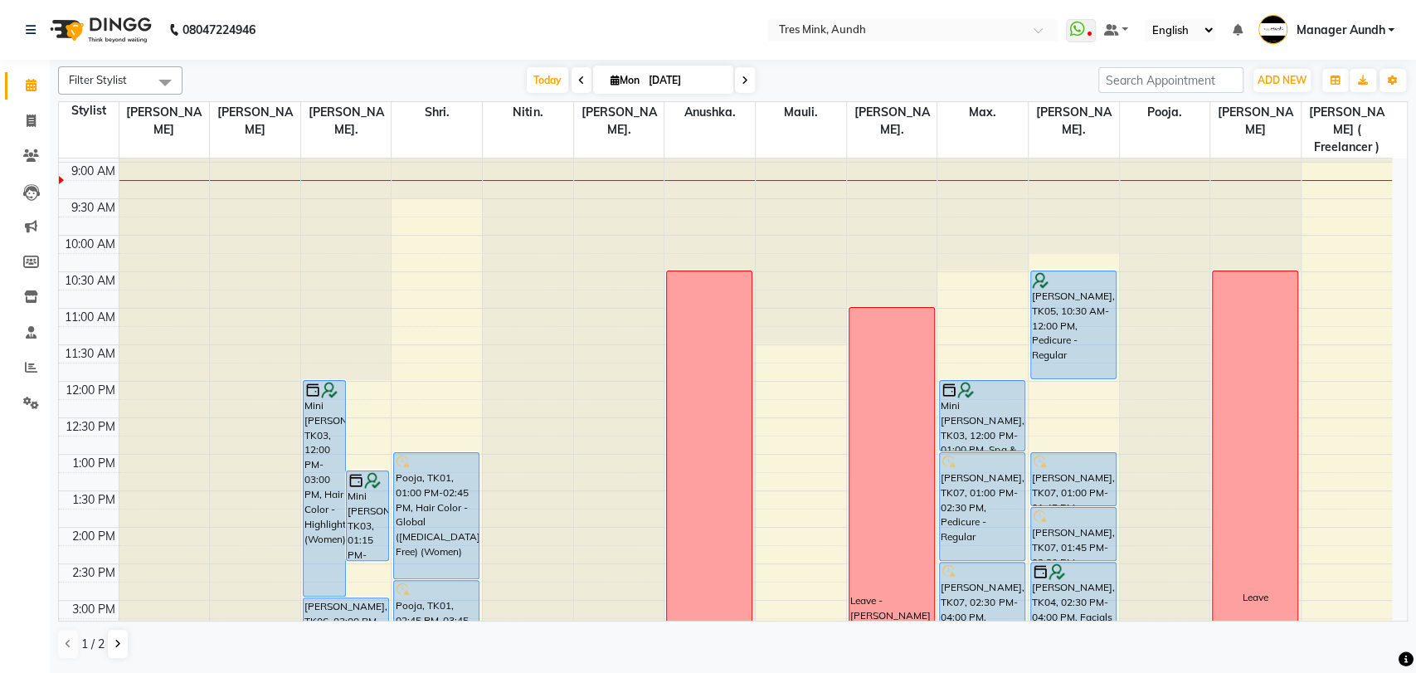
scroll to position [41, 0]
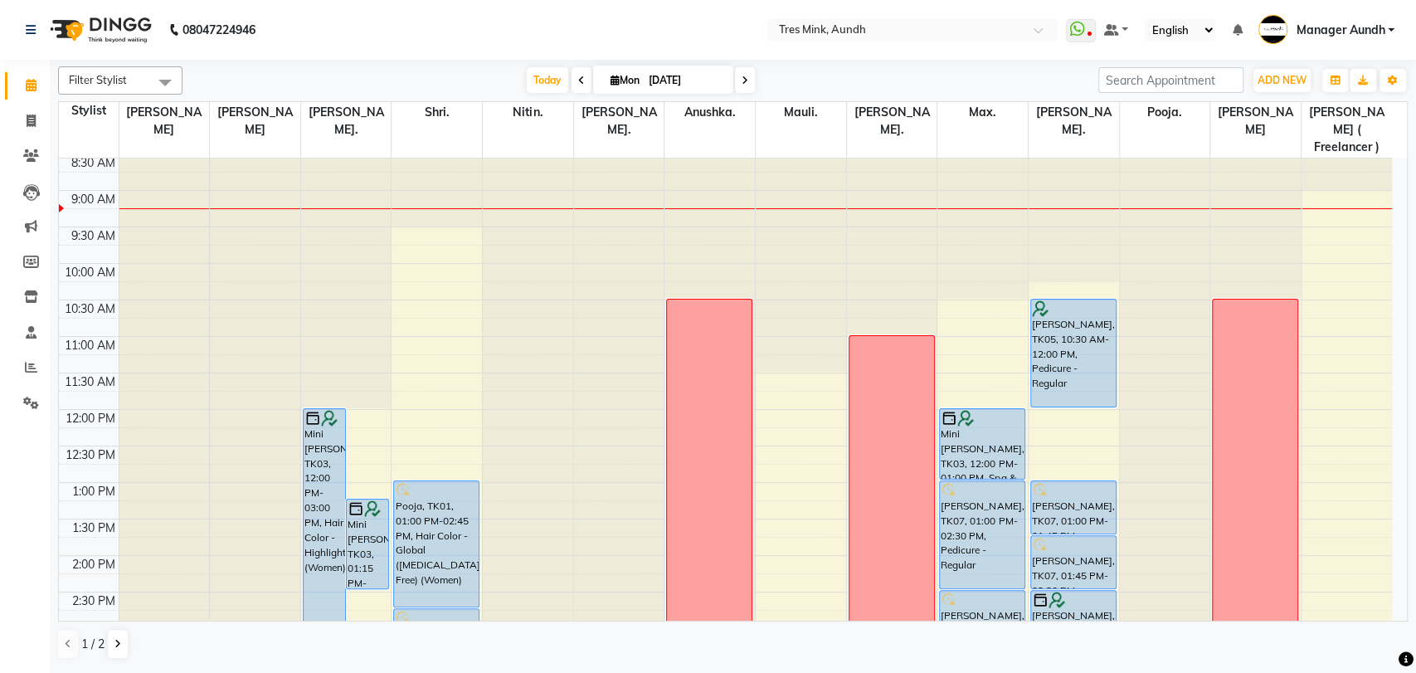
click at [499, 30] on nav "08047224946 Select Location × [GEOGRAPHIC_DATA], Aundh WhatsApp Status ✕ Status…" at bounding box center [708, 30] width 1416 height 60
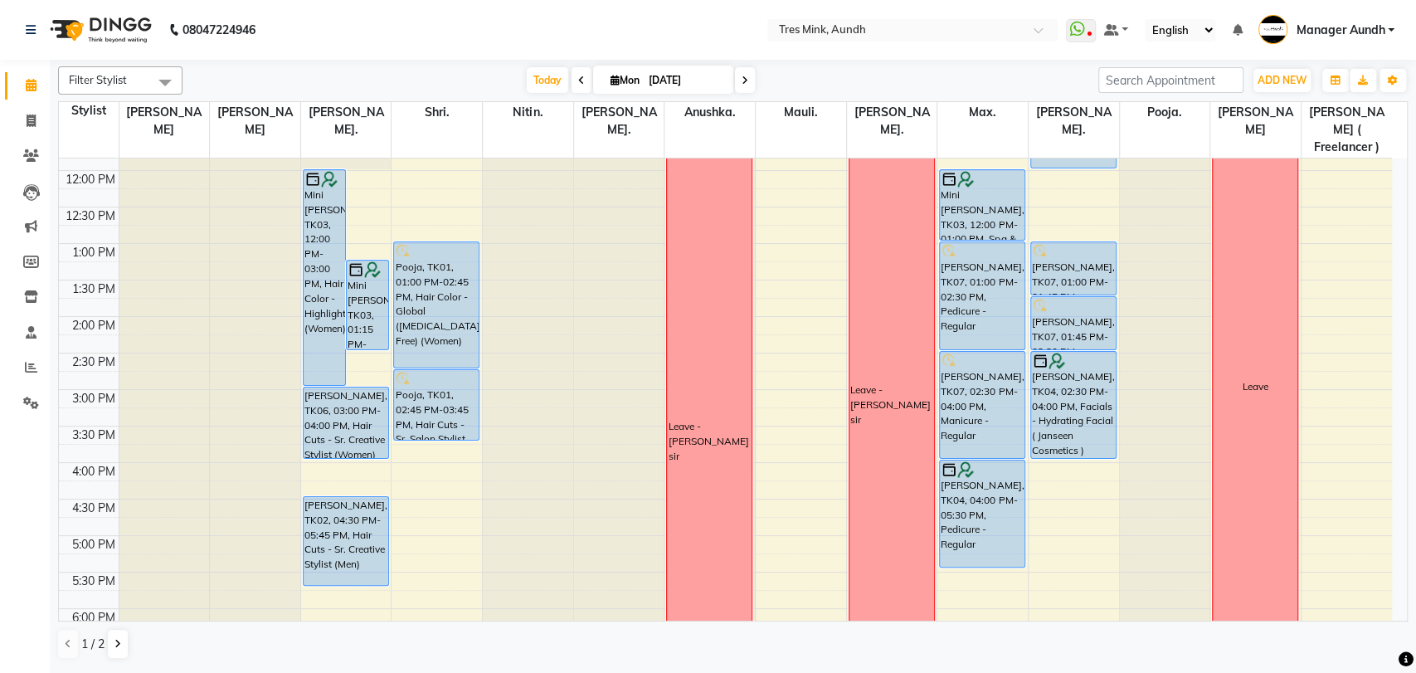
scroll to position [282, 0]
